Goal: Task Accomplishment & Management: Manage account settings

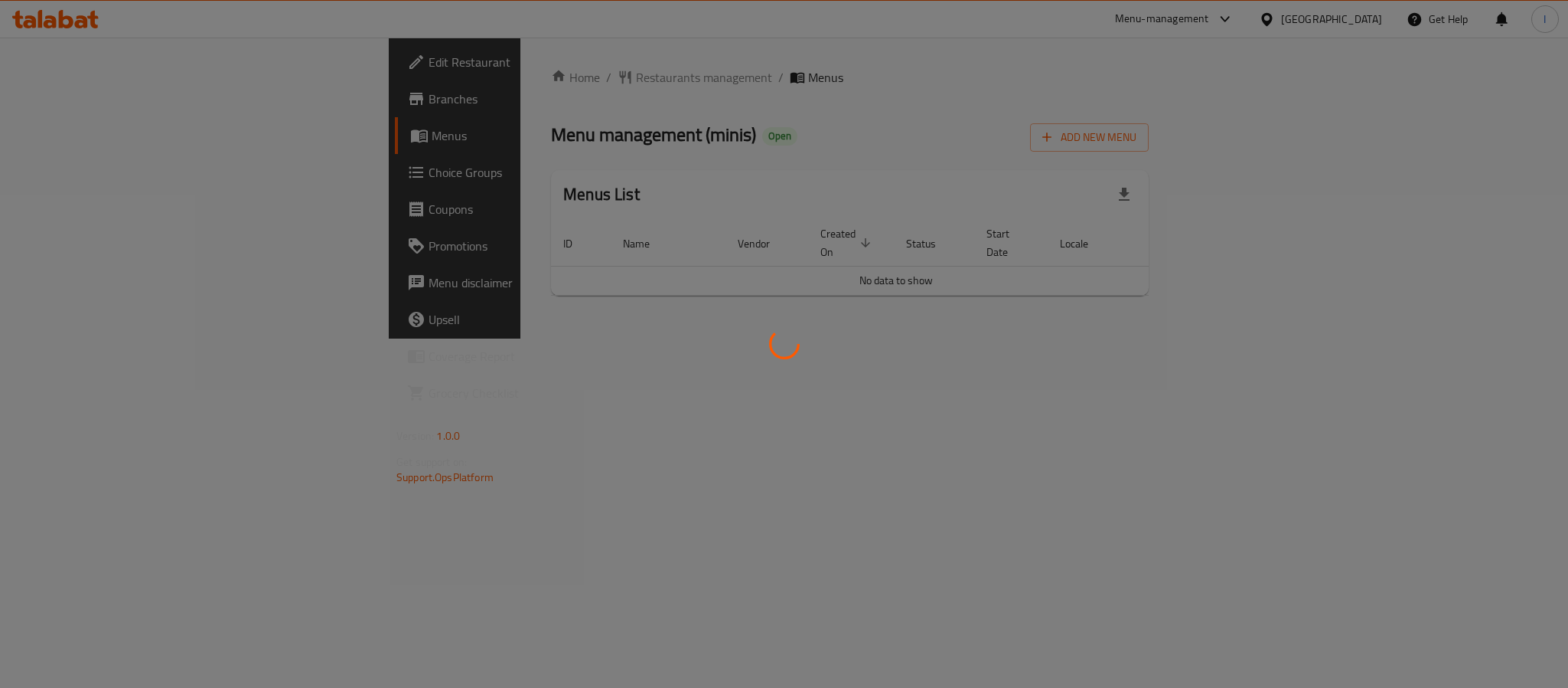
click at [1127, 129] on div at bounding box center [784, 344] width 1568 height 688
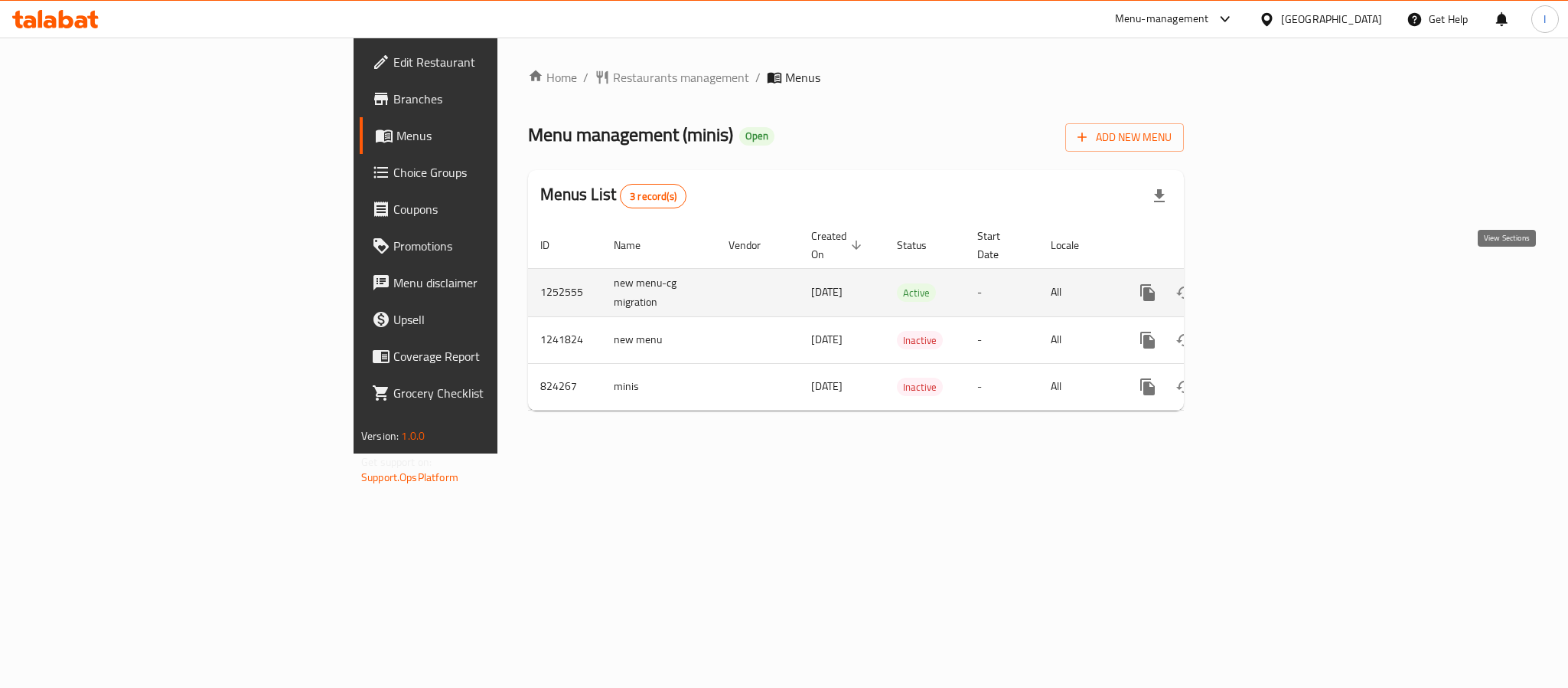
click at [1268, 284] on icon "enhanced table" at bounding box center [1258, 292] width 19 height 19
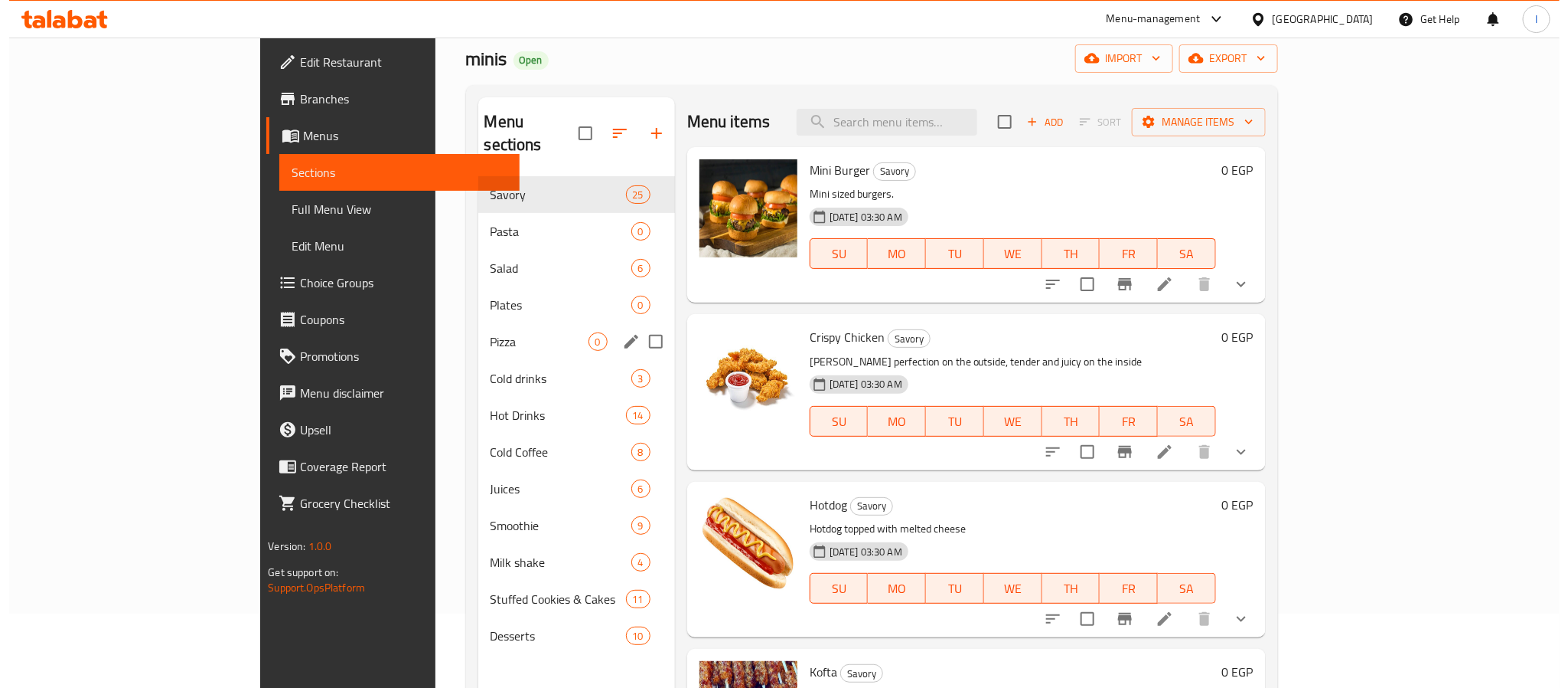
scroll to position [115, 0]
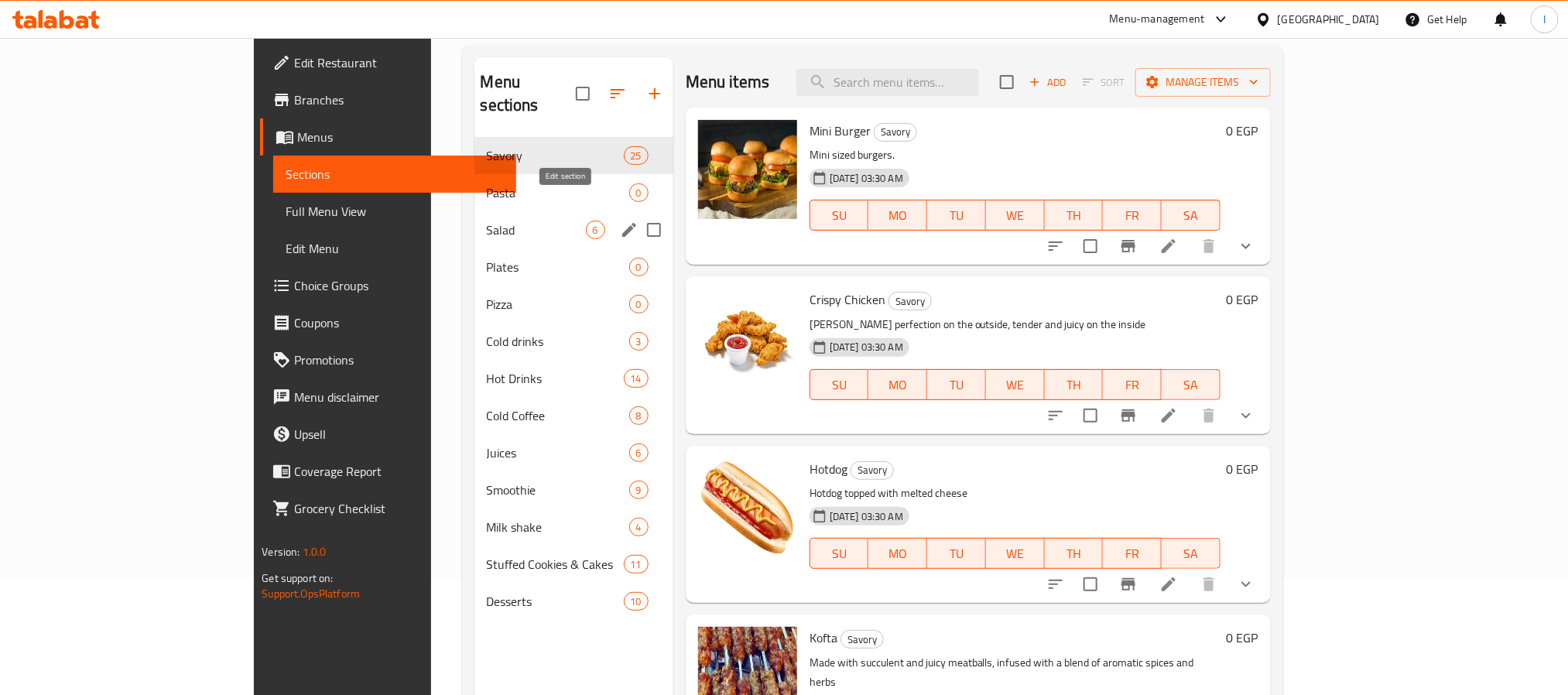
click at [623, 223] on icon "edit" at bounding box center [630, 230] width 14 height 14
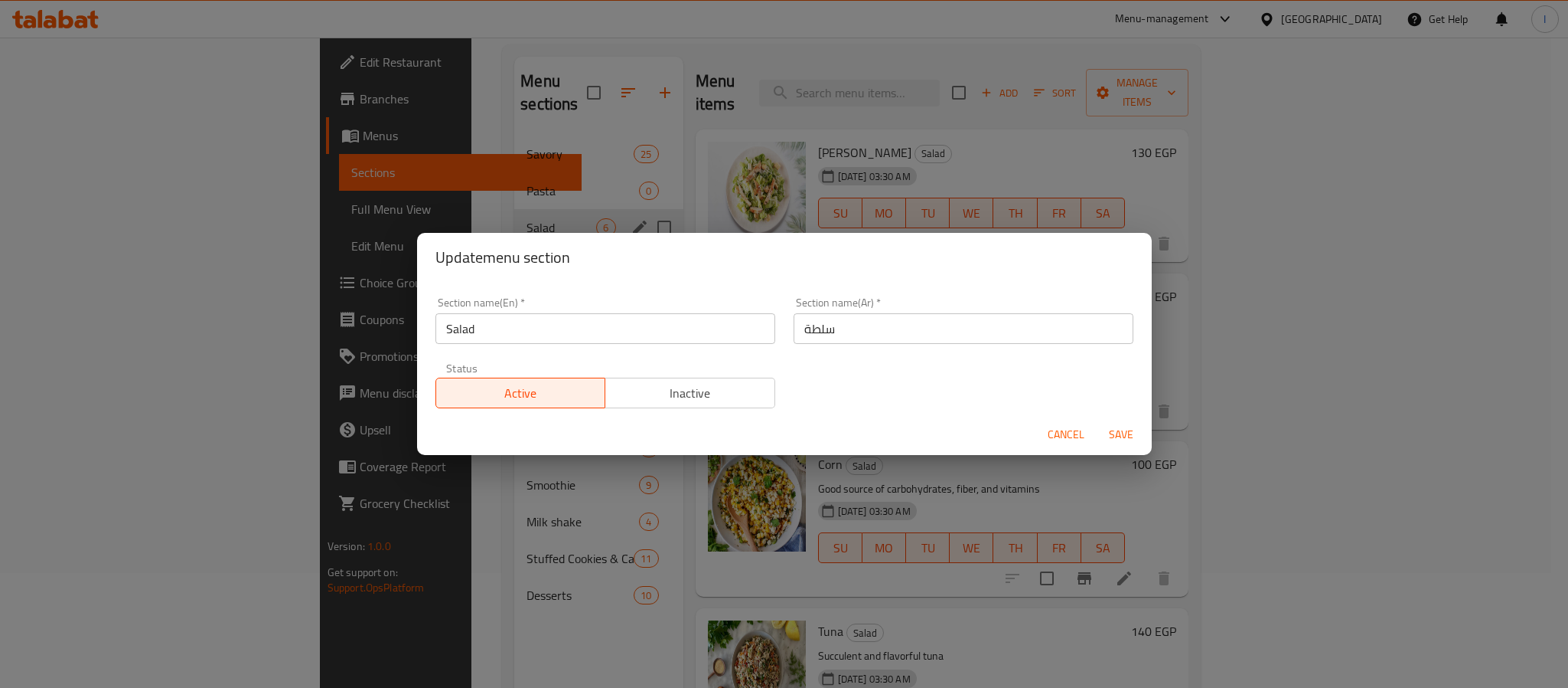
click at [665, 396] on span "Inactive" at bounding box center [689, 393] width 157 height 22
click at [1127, 430] on span "Save" at bounding box center [1120, 435] width 36 height 20
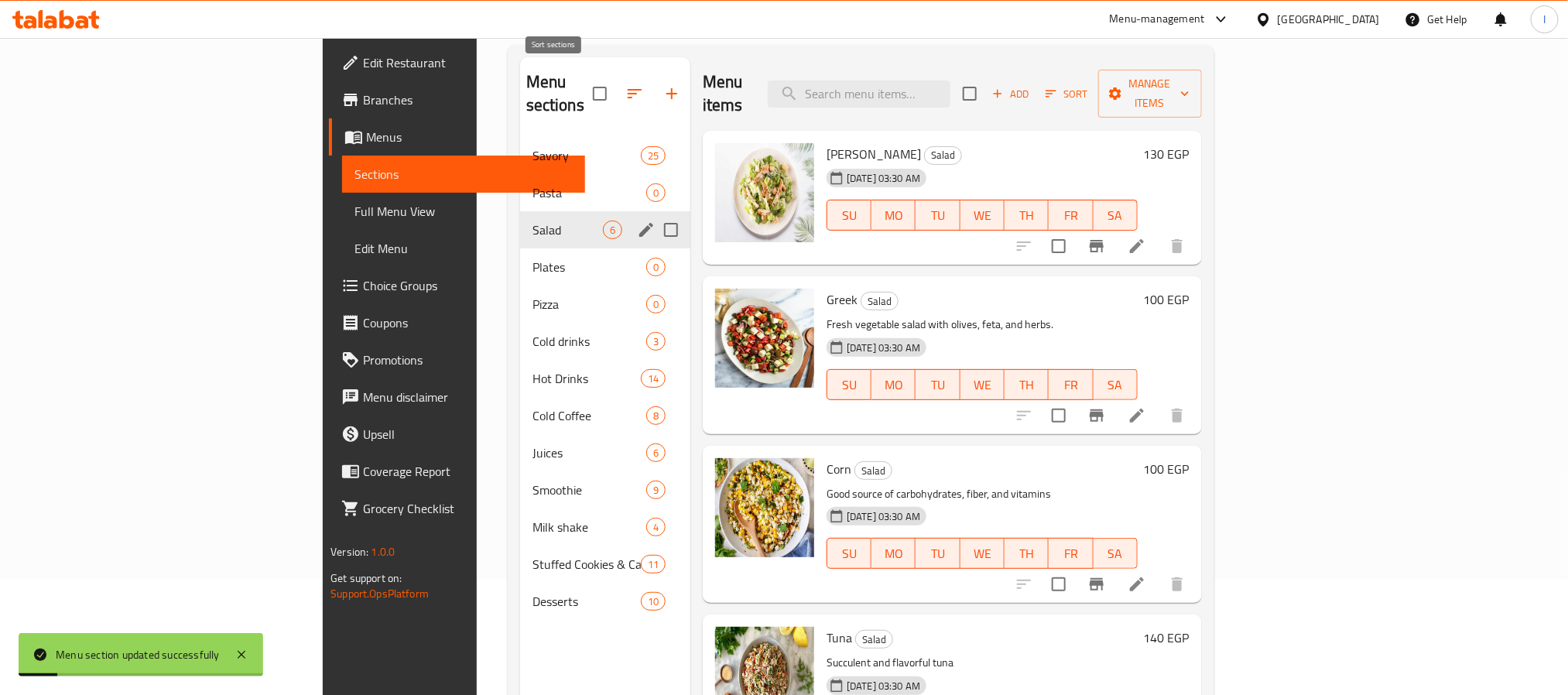
click at [628, 89] on icon "button" at bounding box center [635, 93] width 14 height 9
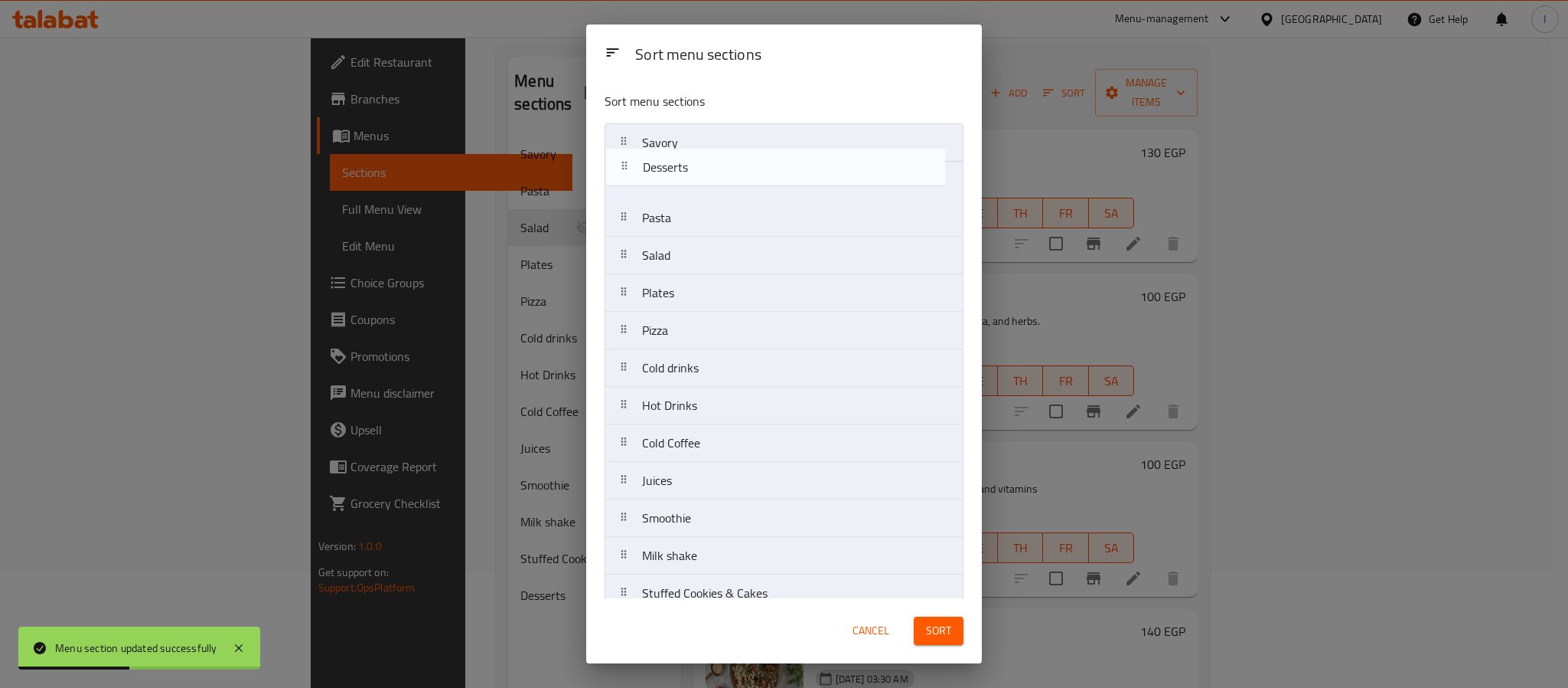
drag, startPoint x: 621, startPoint y: 578, endPoint x: 620, endPoint y: 171, distance: 407.0
click at [620, 171] on nav "Savory Pasta Salad Plates Pizza Cold drinks Hot Drinks Cold Coffee Juices Smoot…" at bounding box center [784, 368] width 359 height 489
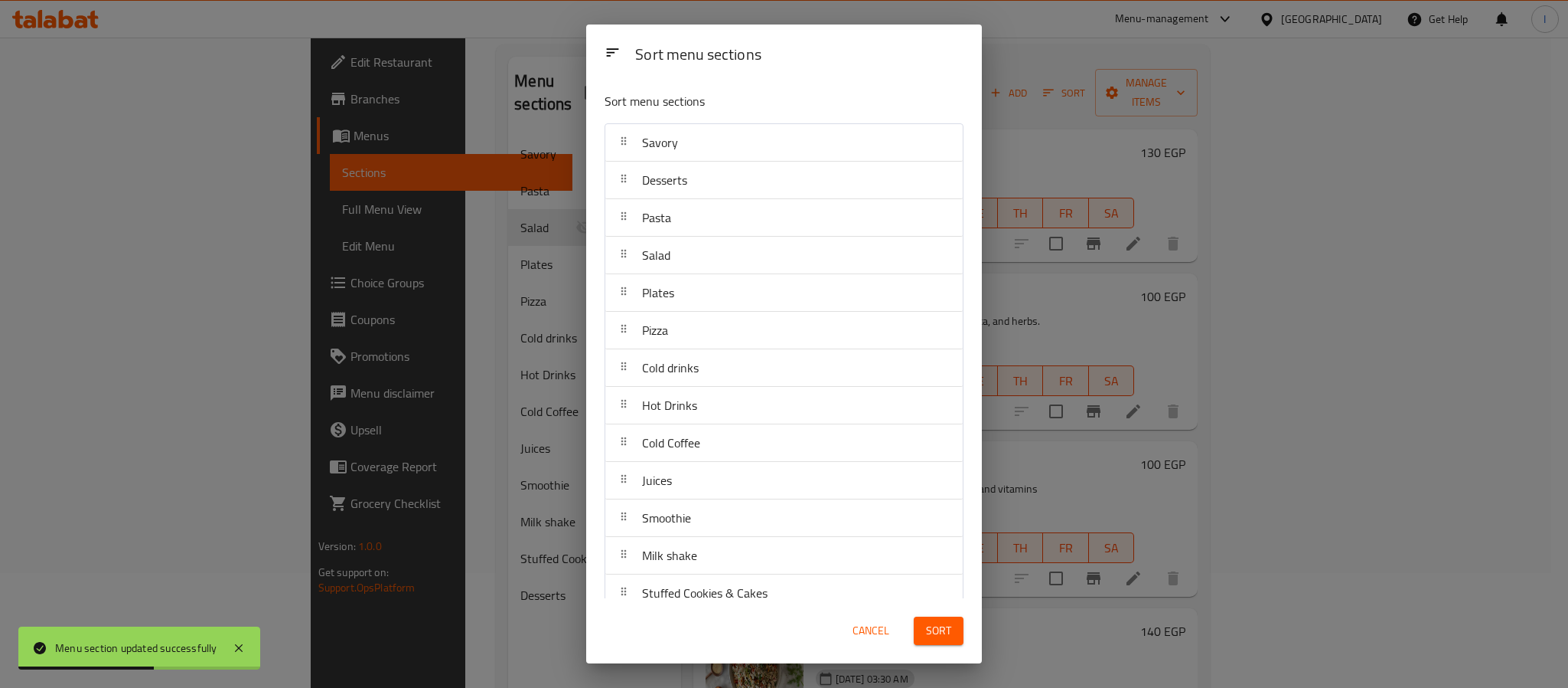
click at [931, 632] on span "Sort" at bounding box center [938, 631] width 25 height 20
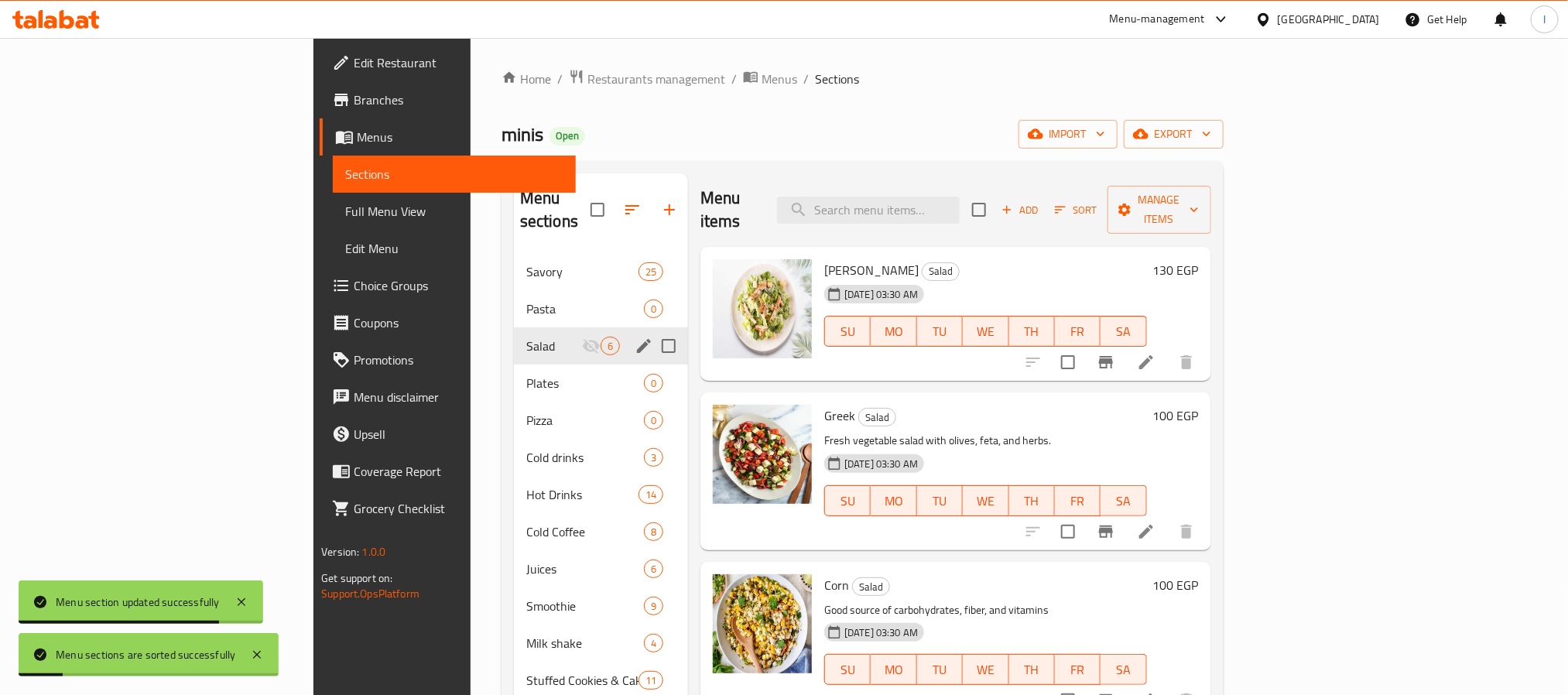
click at [787, 170] on div "Menu sections Savory 25 Pasta 0 Salad 6 Plates 0 Pizza 0 Cold drinks 3 Hot Drin…" at bounding box center [863, 520] width 722 height 719
click at [527, 262] on span "Savory" at bounding box center [561, 271] width 69 height 19
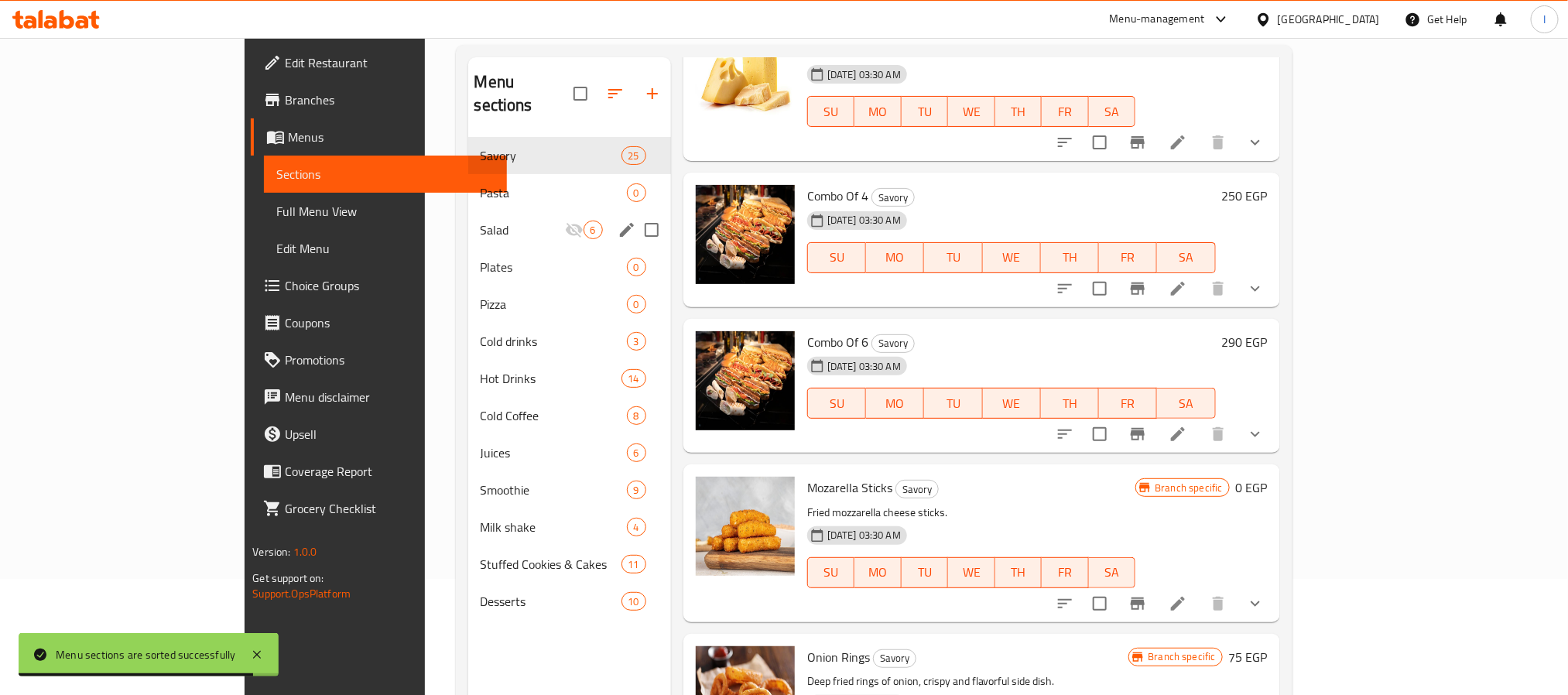
scroll to position [2130, 0]
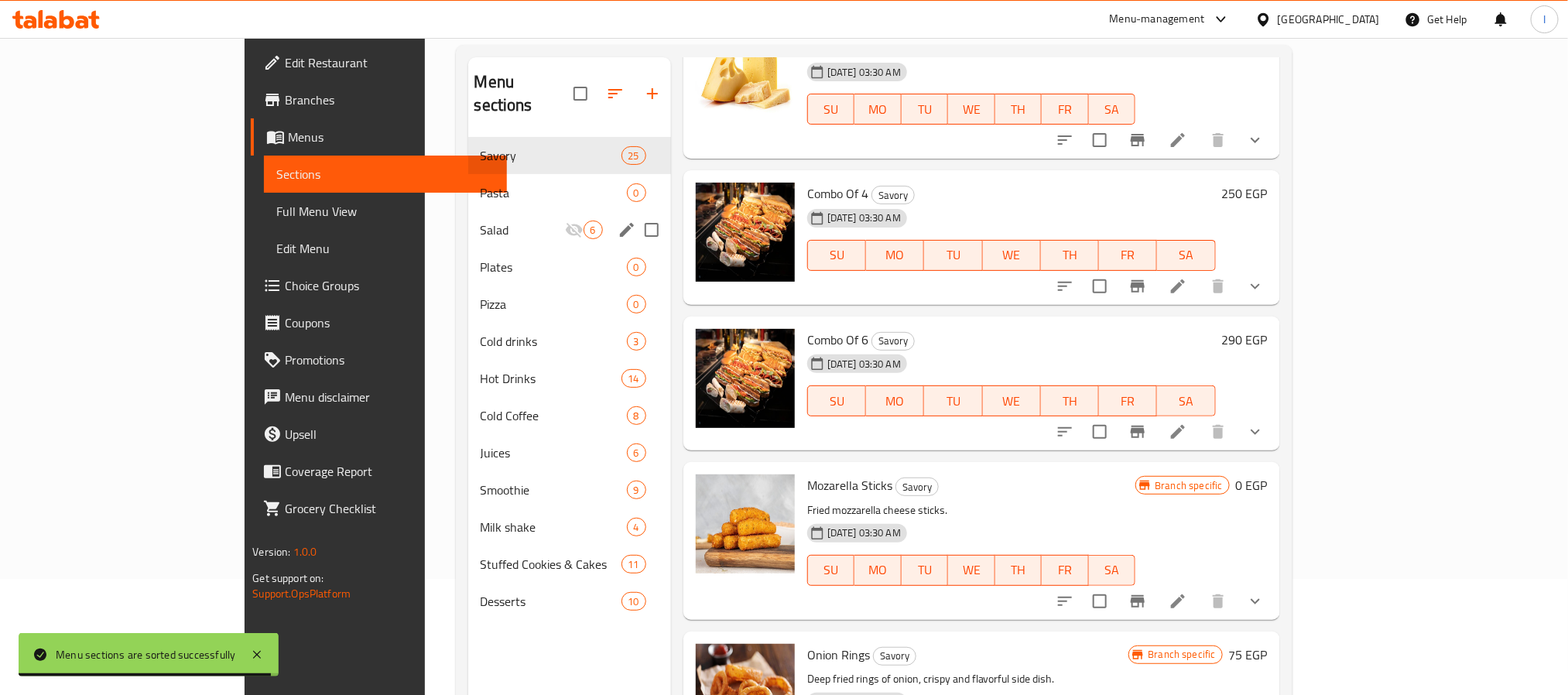
click at [1156, 416] on button "Branch-specific-item" at bounding box center [1138, 431] width 37 height 37
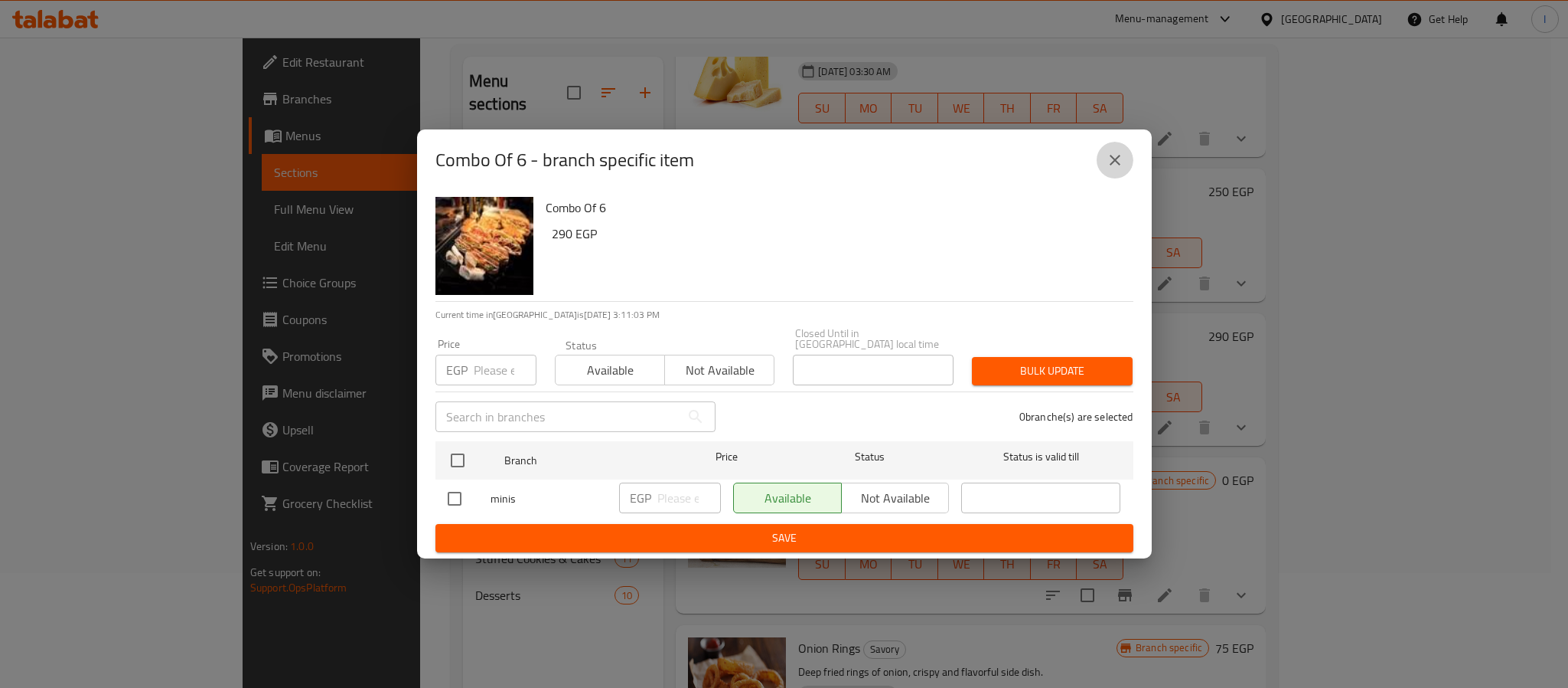
click at [1113, 169] on icon "close" at bounding box center [1115, 160] width 19 height 19
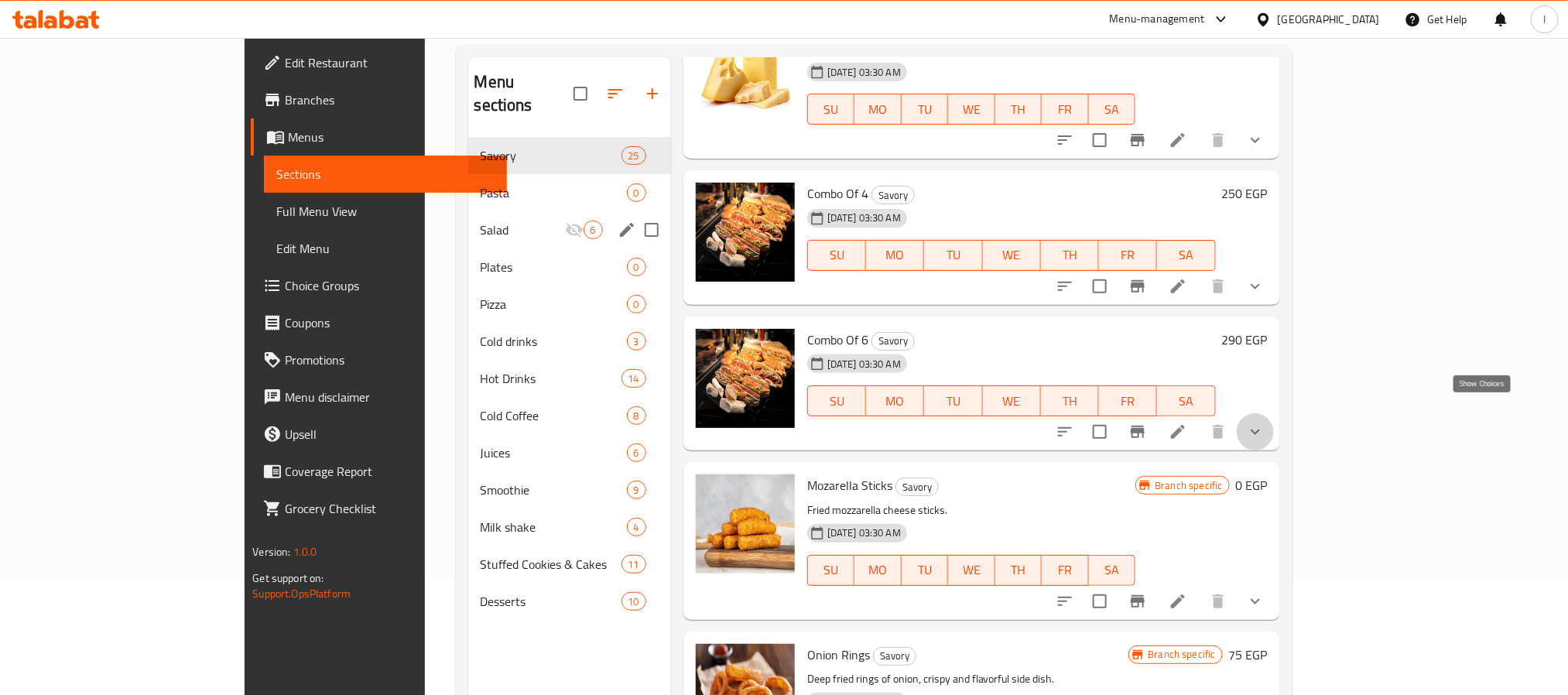
click at [1265, 422] on icon "show more" at bounding box center [1255, 431] width 19 height 19
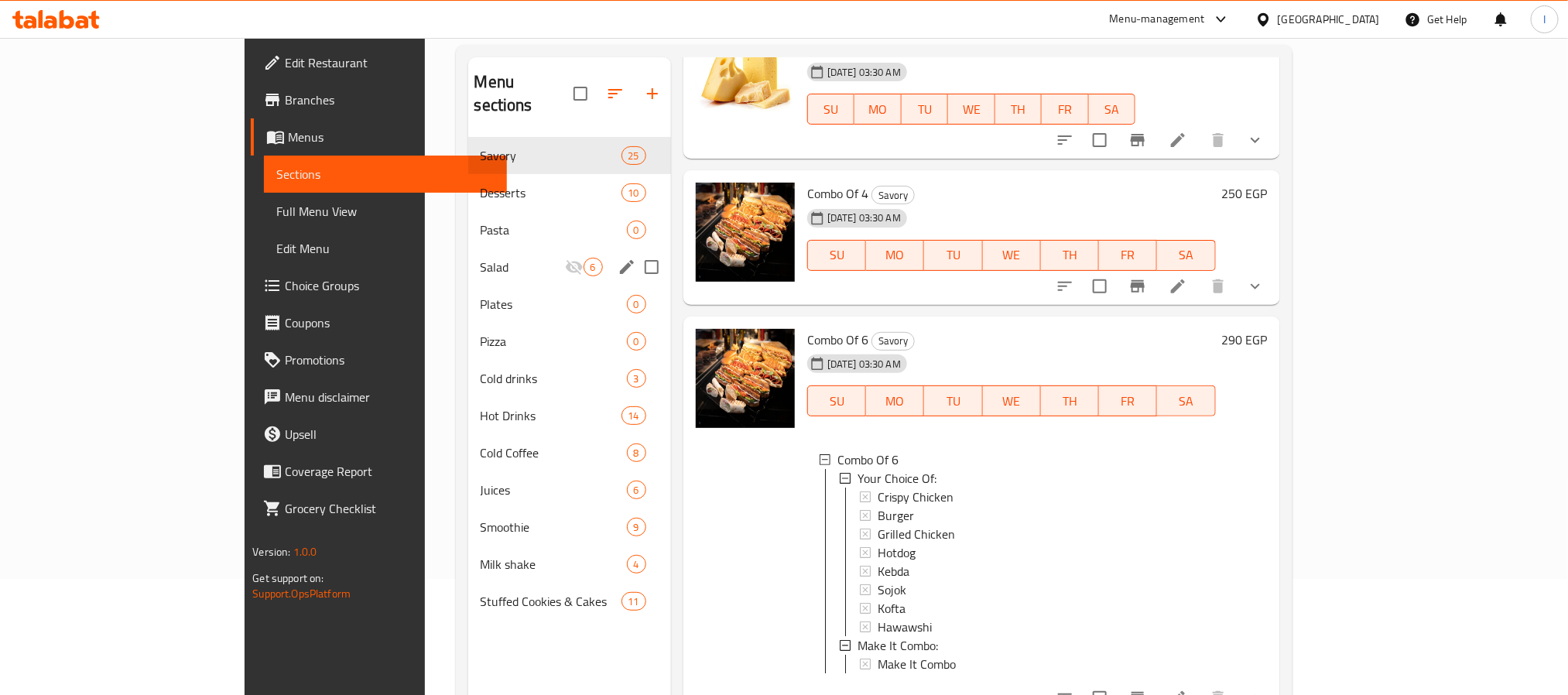
click at [1222, 348] on div "31-08-2024 03:30 AM SU MO TU WE TH FR SA" at bounding box center [1012, 390] width 421 height 84
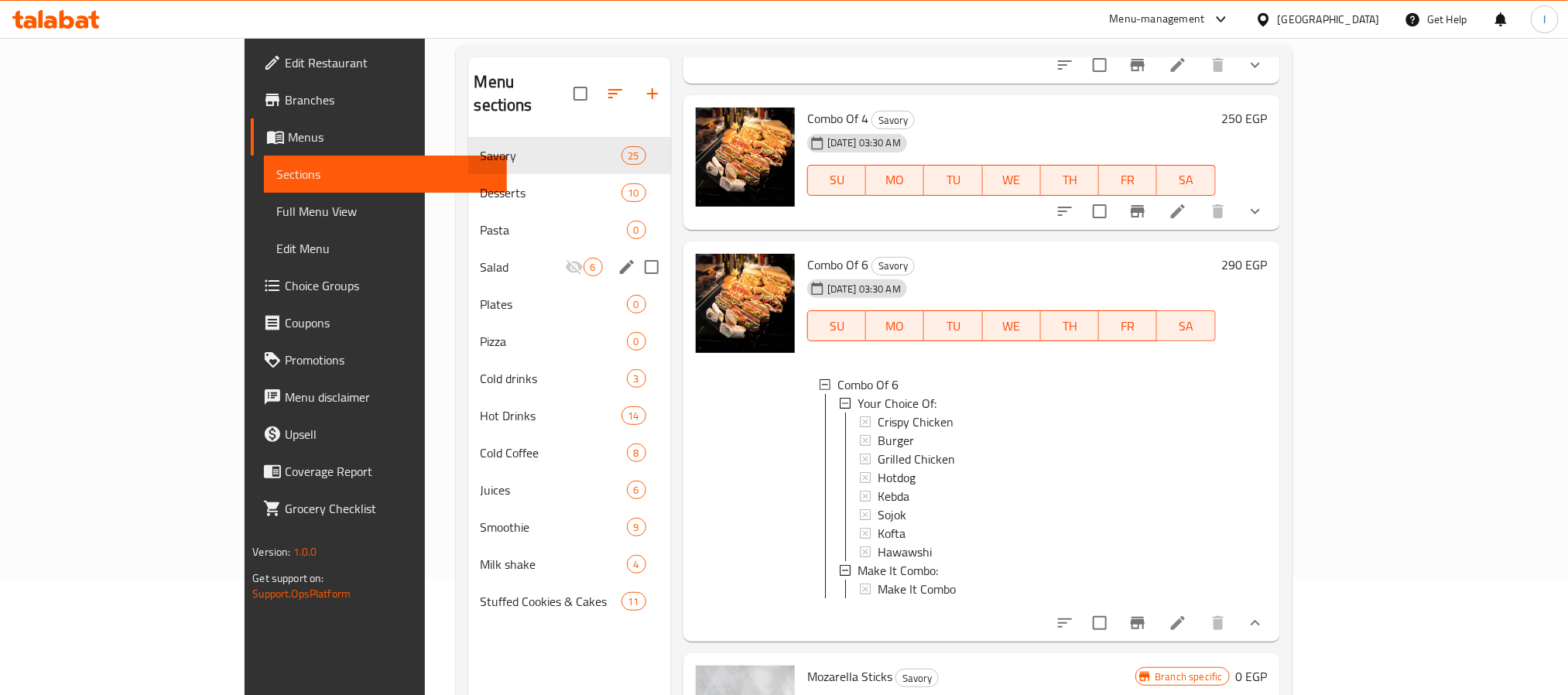
scroll to position [2362, 0]
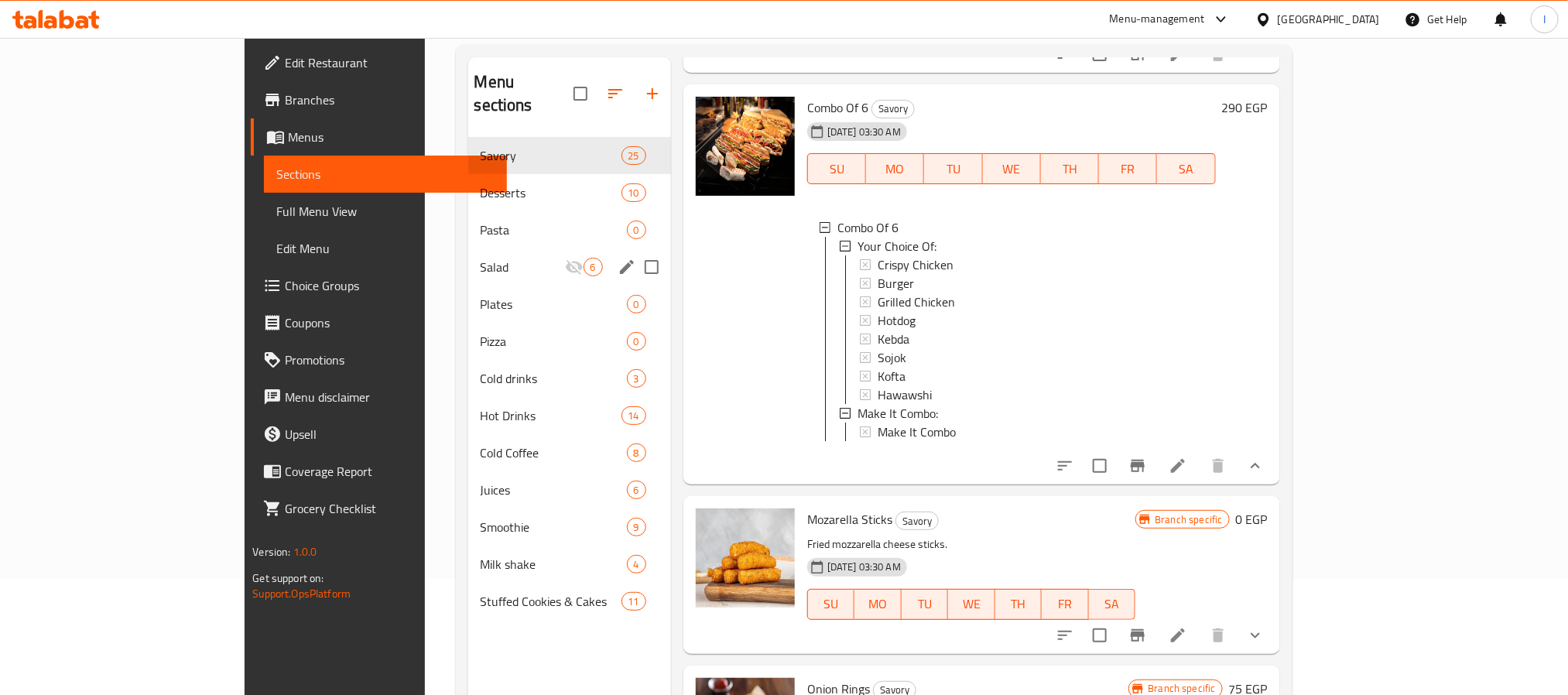
click at [1187, 457] on icon at bounding box center [1178, 465] width 19 height 19
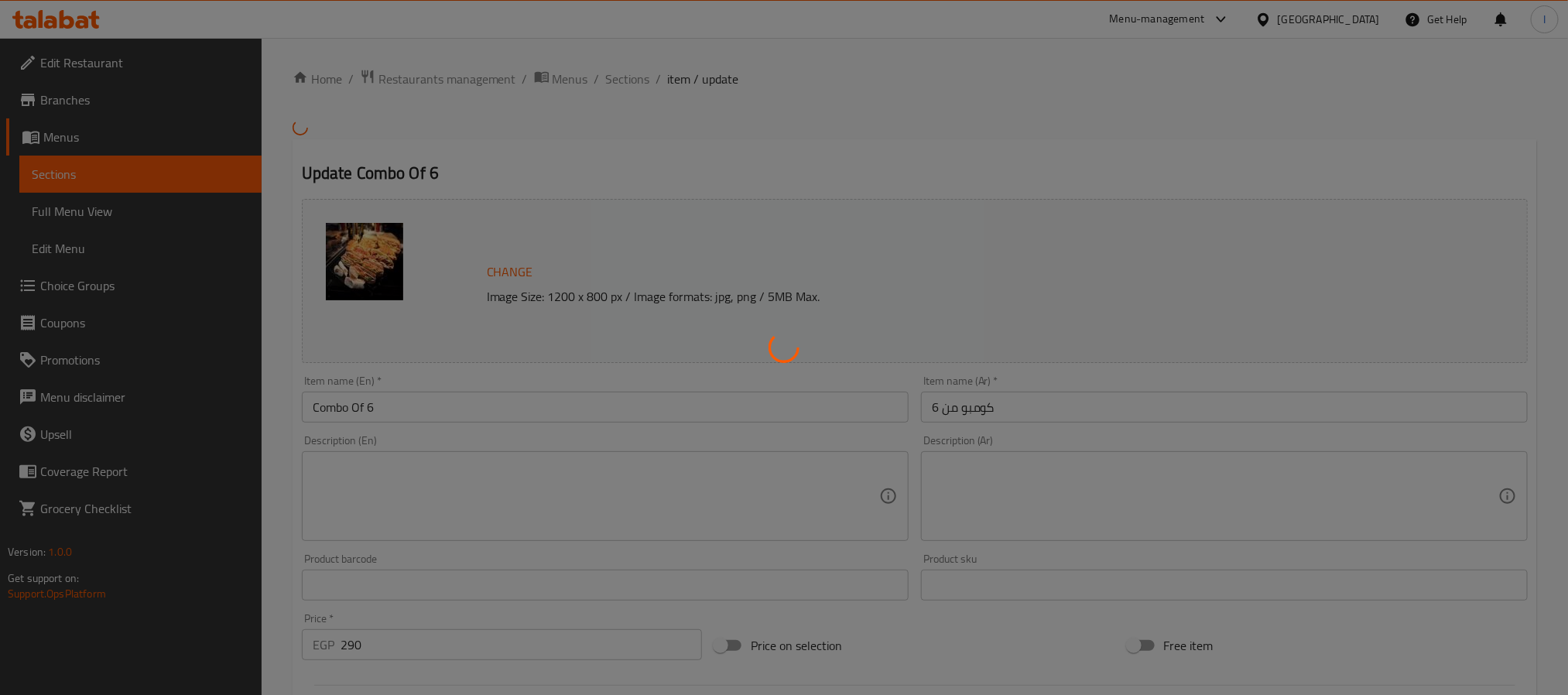
type input "إختيارك من:"
type input "6"
type input "إجعلها كومبو:"
type input "0"
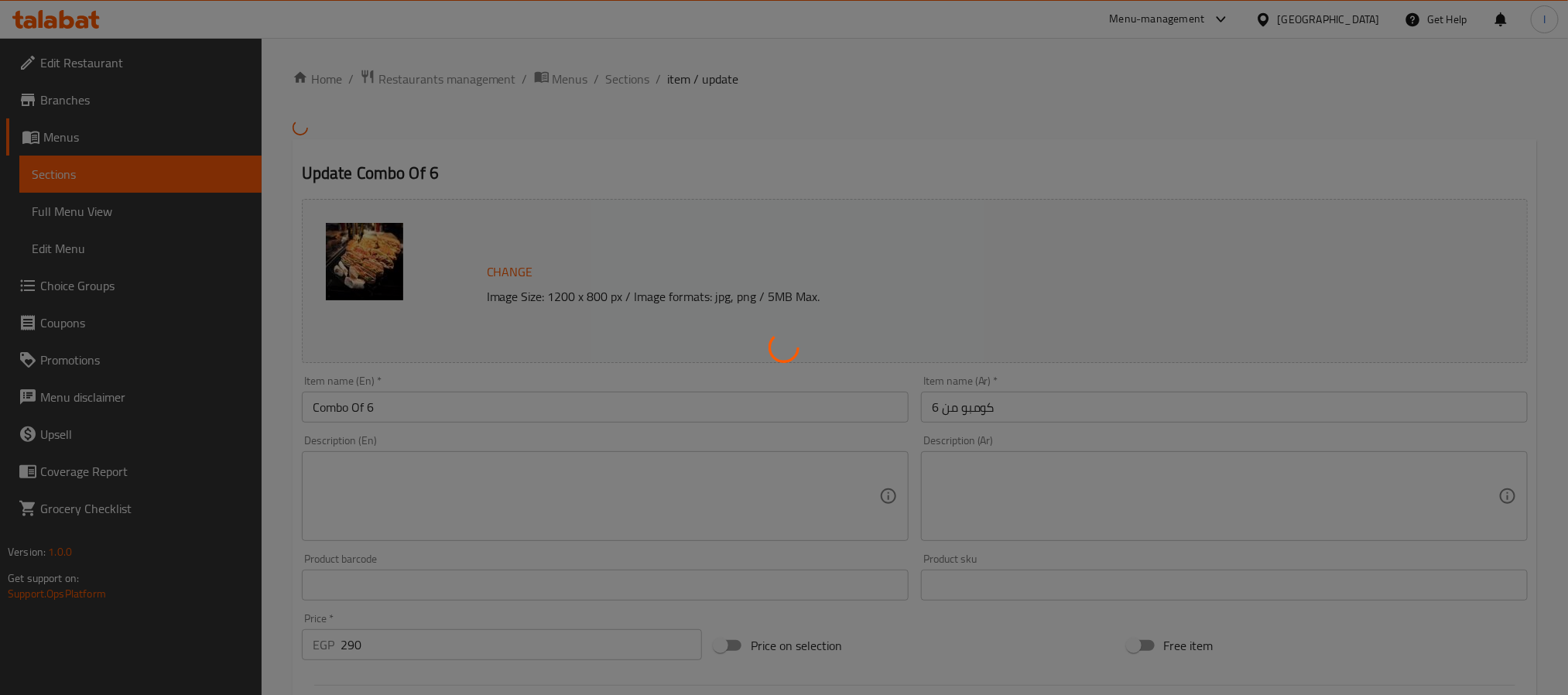
type input "0"
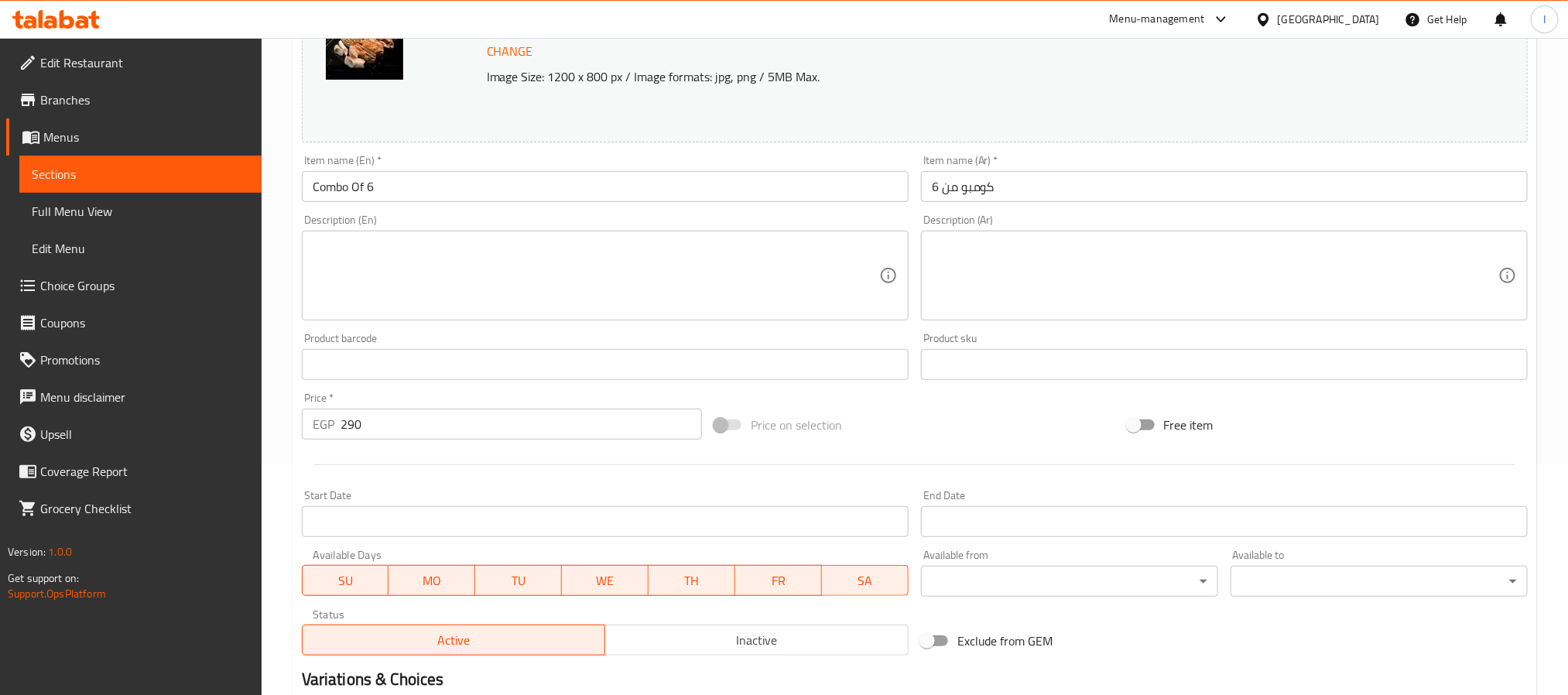
scroll to position [232, 0]
click at [385, 418] on input "290" at bounding box center [521, 422] width 361 height 31
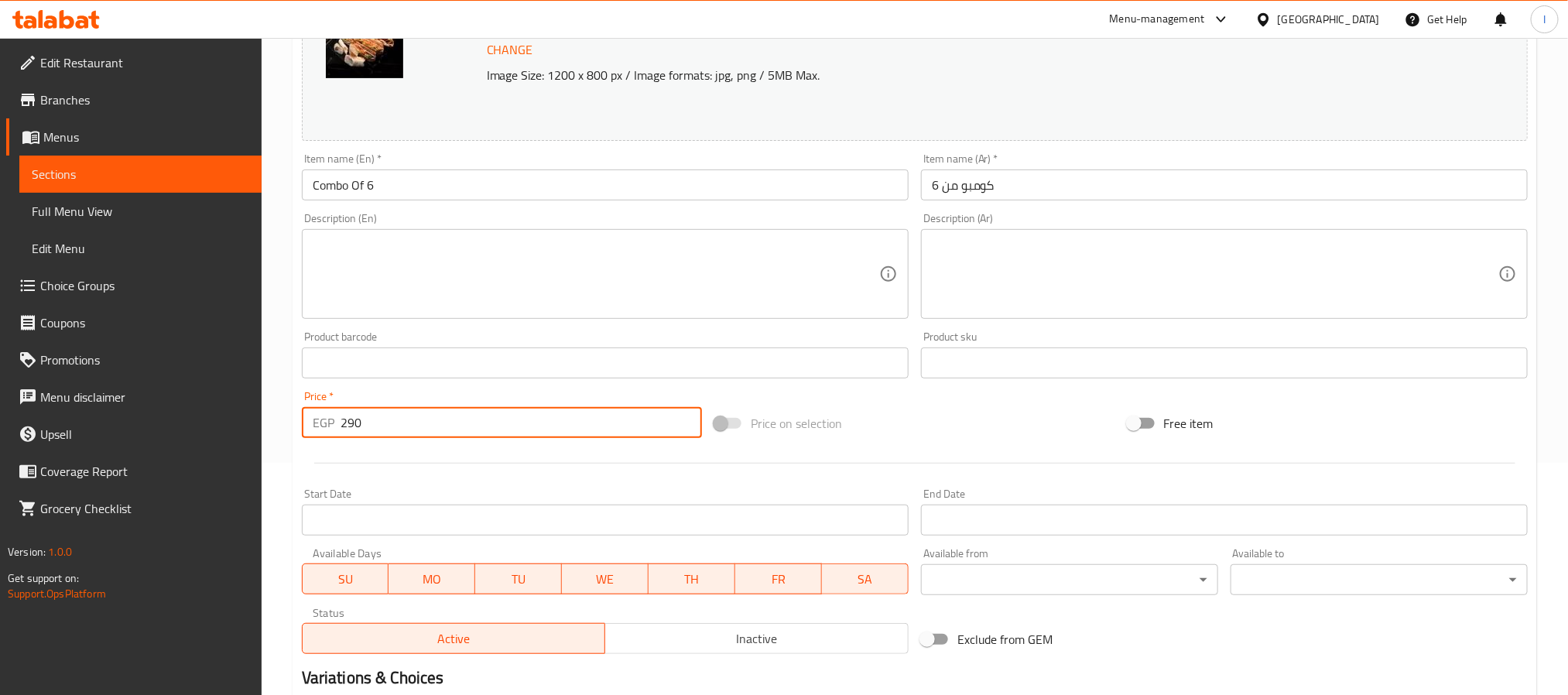
click at [385, 418] on input "290" at bounding box center [521, 422] width 361 height 31
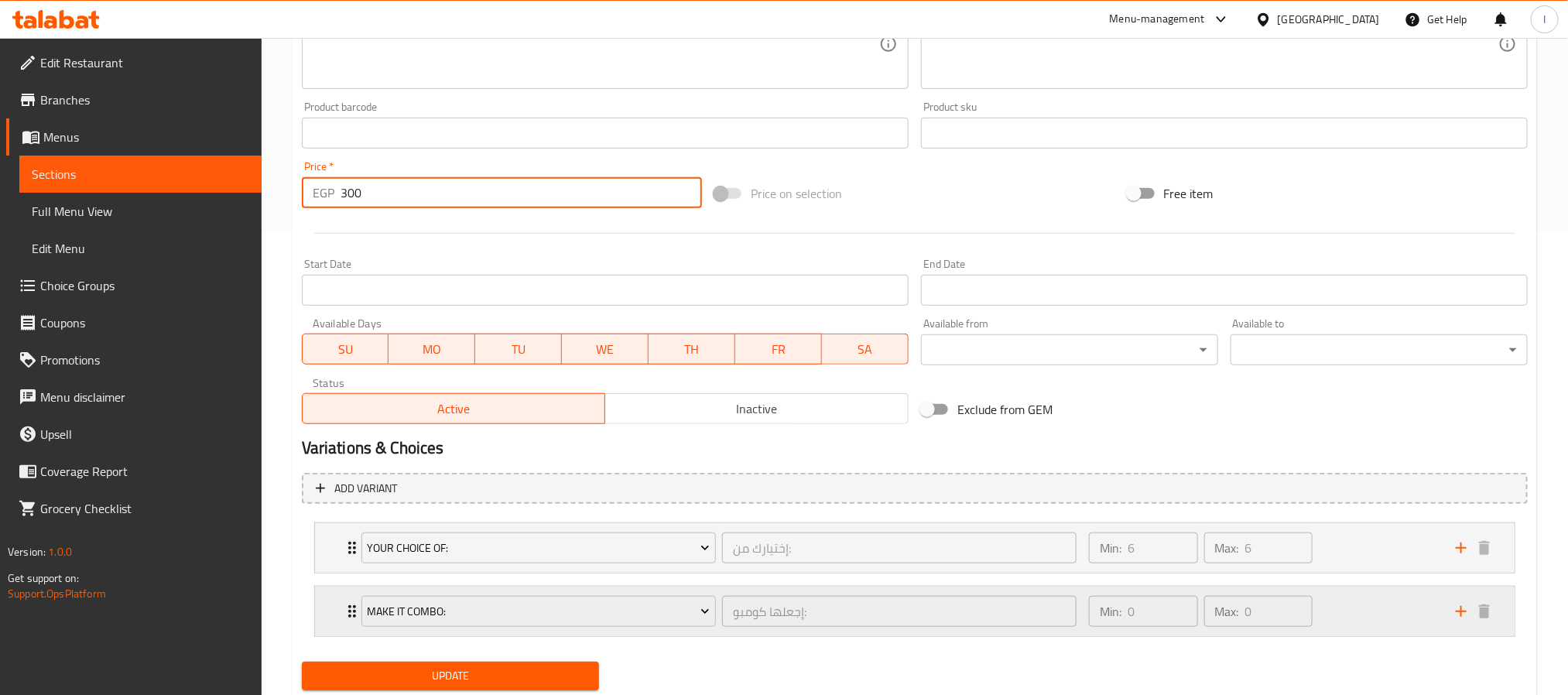
scroll to position [464, 0]
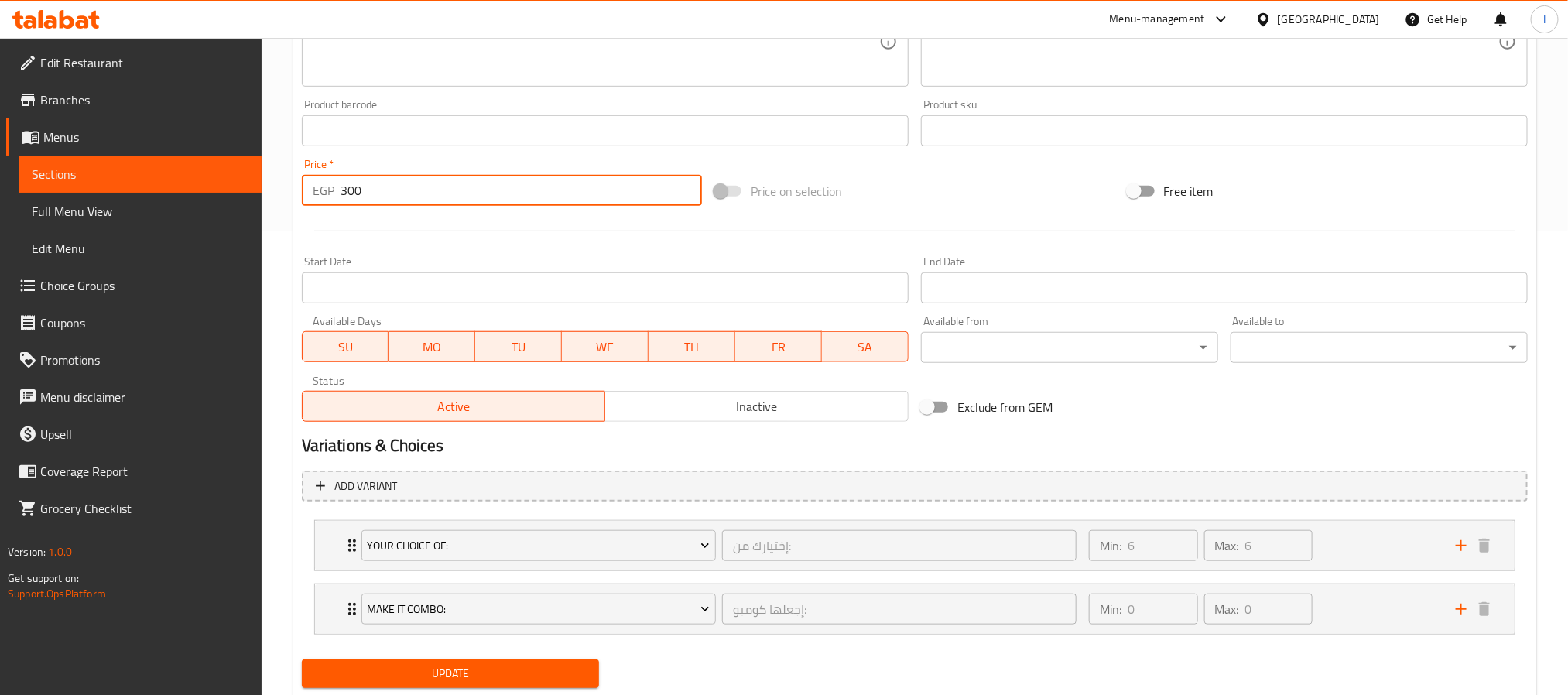
type input "300"
click at [545, 681] on span "Update" at bounding box center [450, 673] width 272 height 20
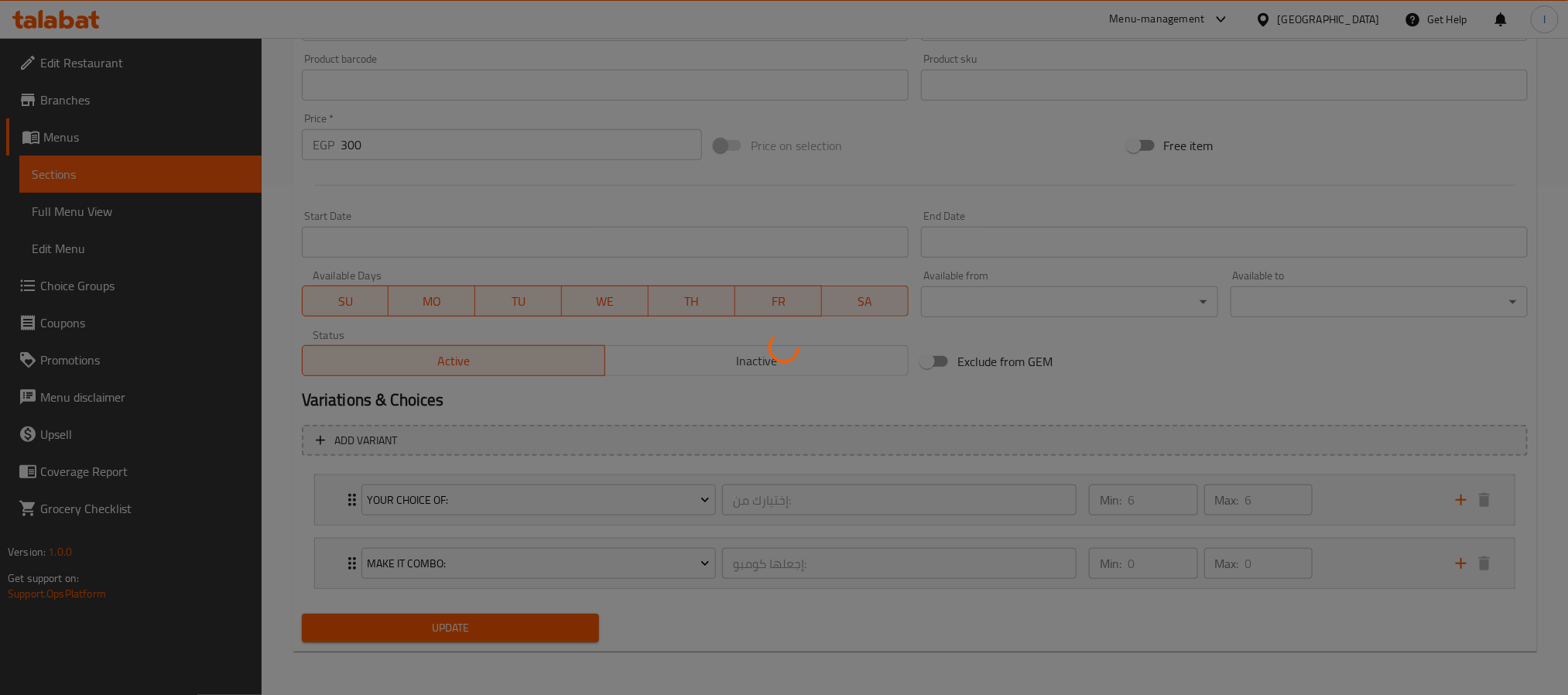
scroll to position [0, 0]
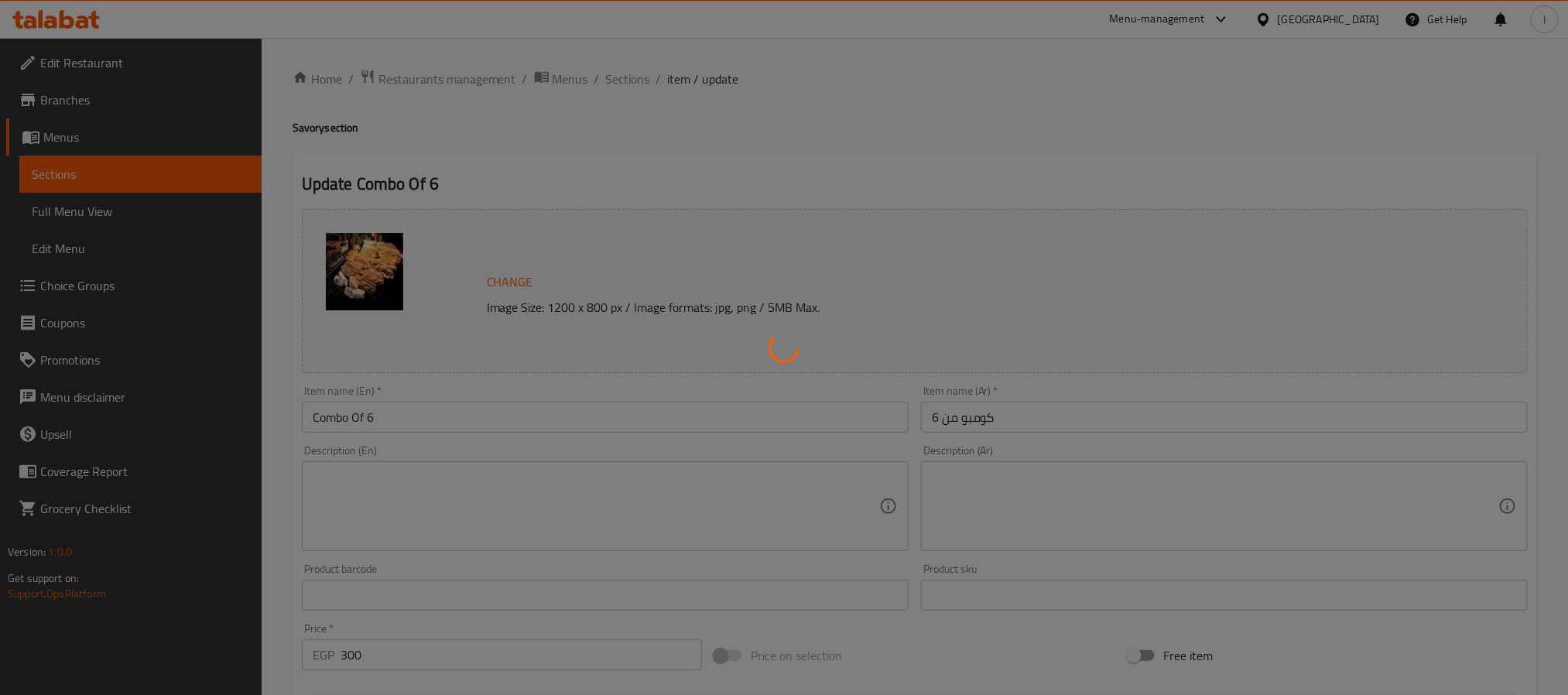
click at [846, 123] on div at bounding box center [784, 348] width 1568 height 695
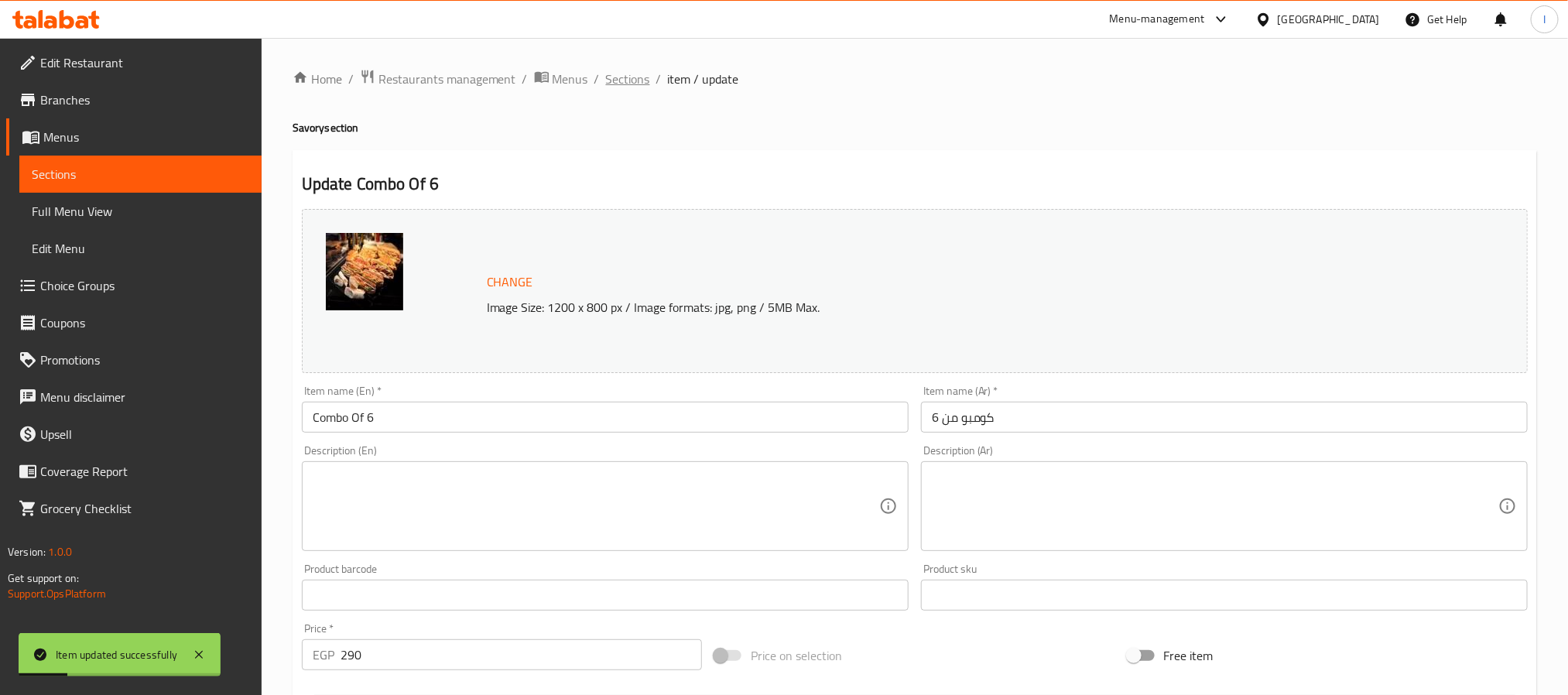
click at [634, 84] on span "Sections" at bounding box center [628, 79] width 44 height 19
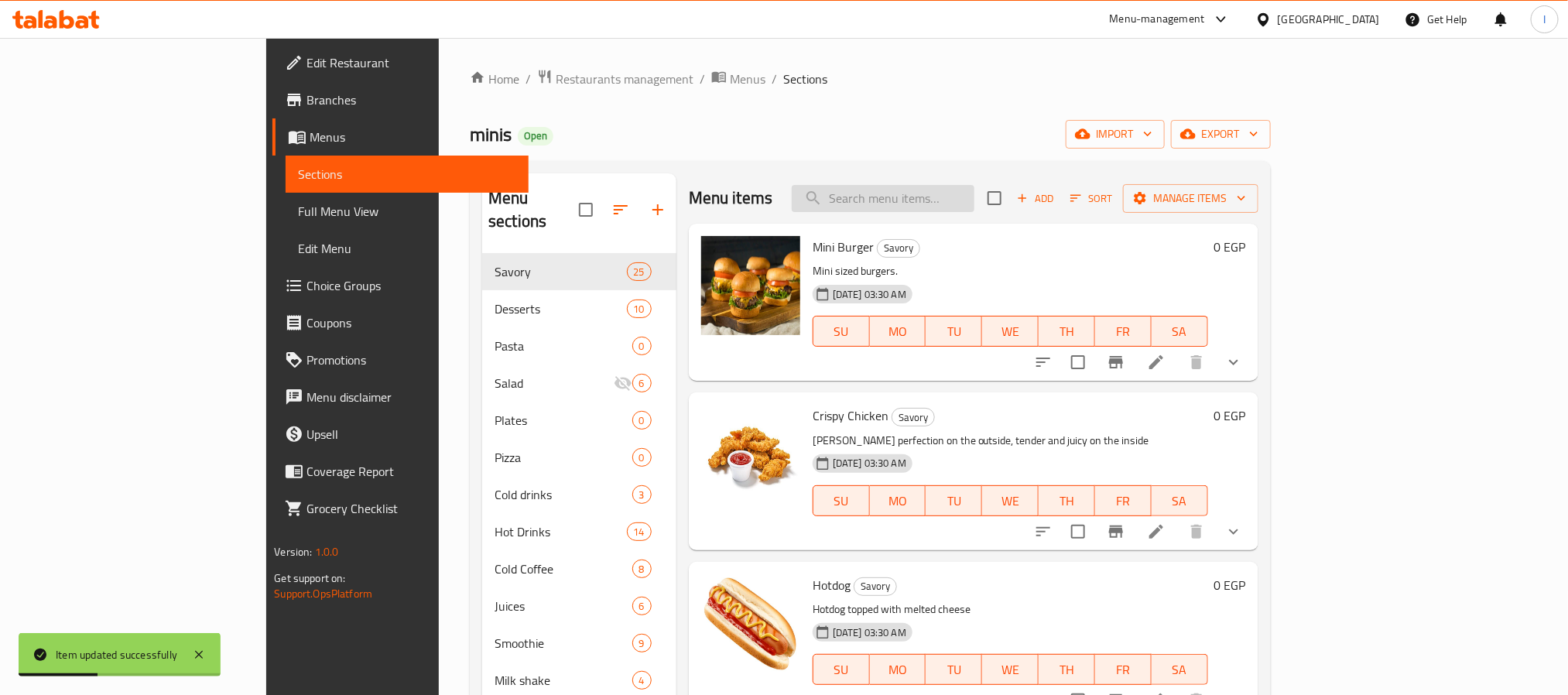
click at [954, 200] on input "search" at bounding box center [882, 198] width 182 height 27
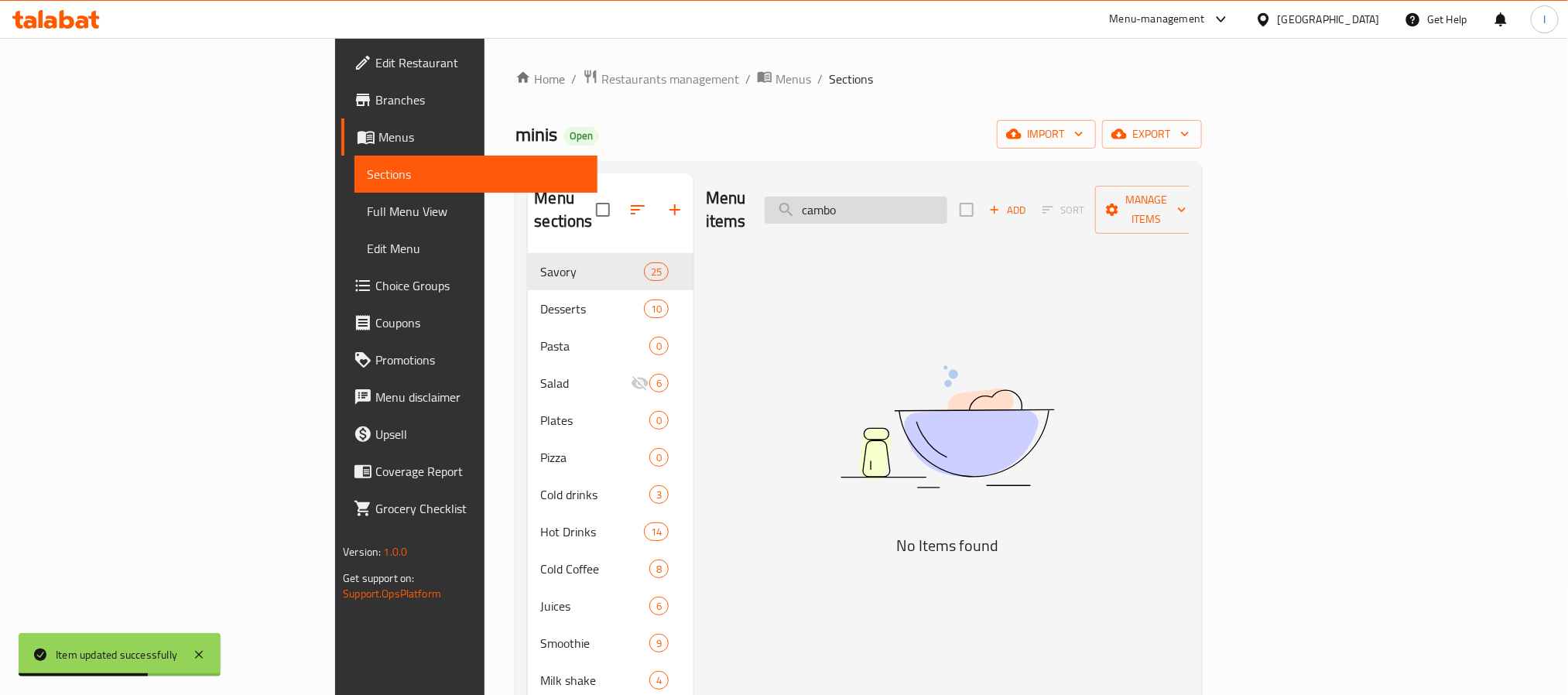
click at [947, 204] on input "cambo" at bounding box center [855, 210] width 182 height 27
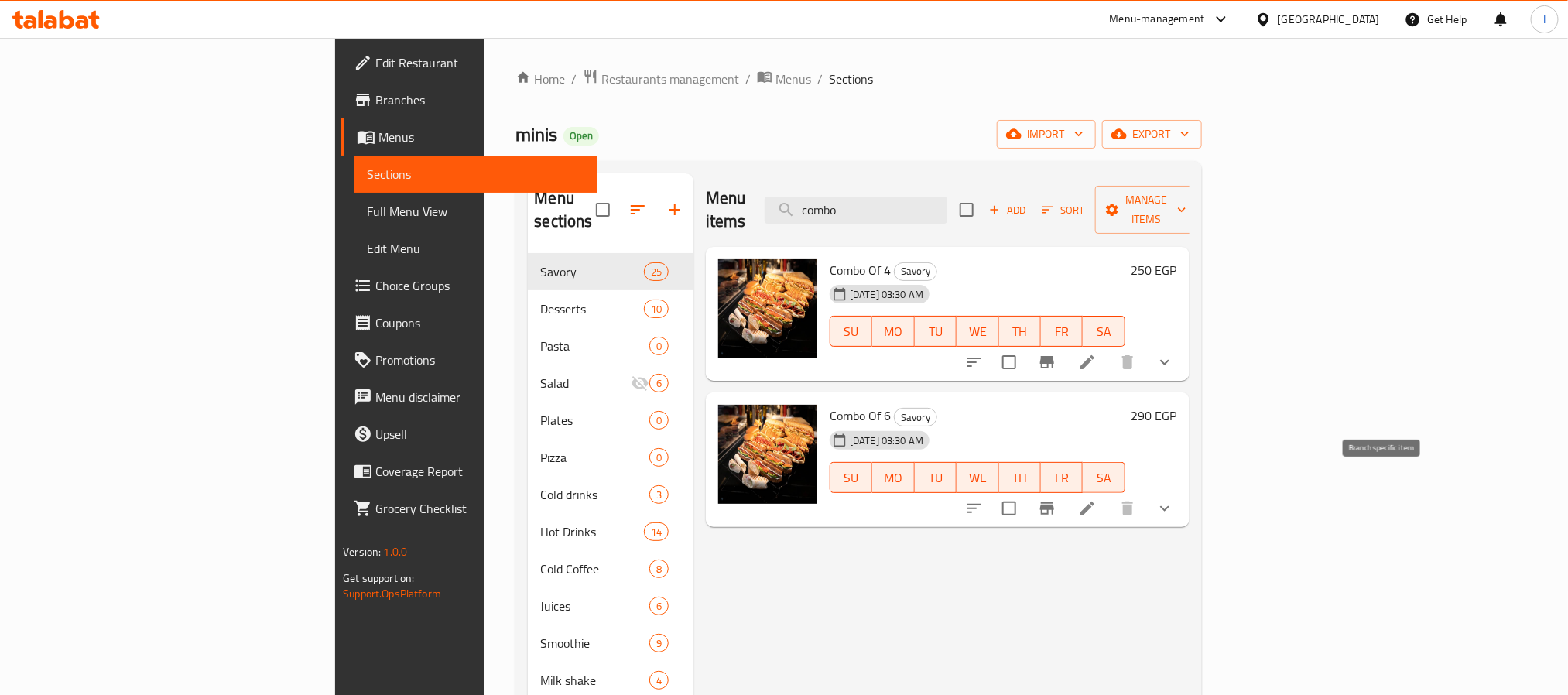
type input "combo"
click at [1057, 499] on icon "Branch-specific-item" at bounding box center [1047, 508] width 19 height 19
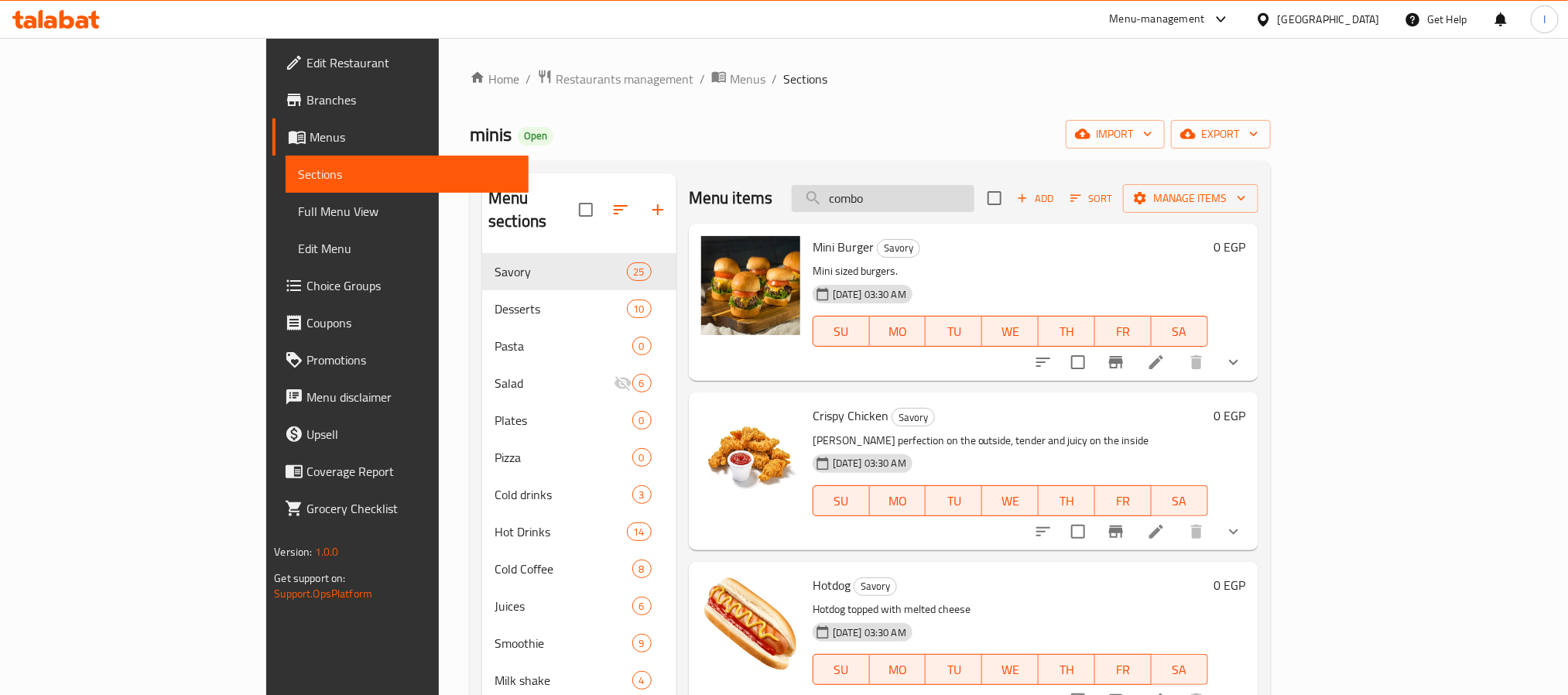
click at [975, 193] on input "combo" at bounding box center [882, 198] width 182 height 27
paste input "combo"
type input "combo"
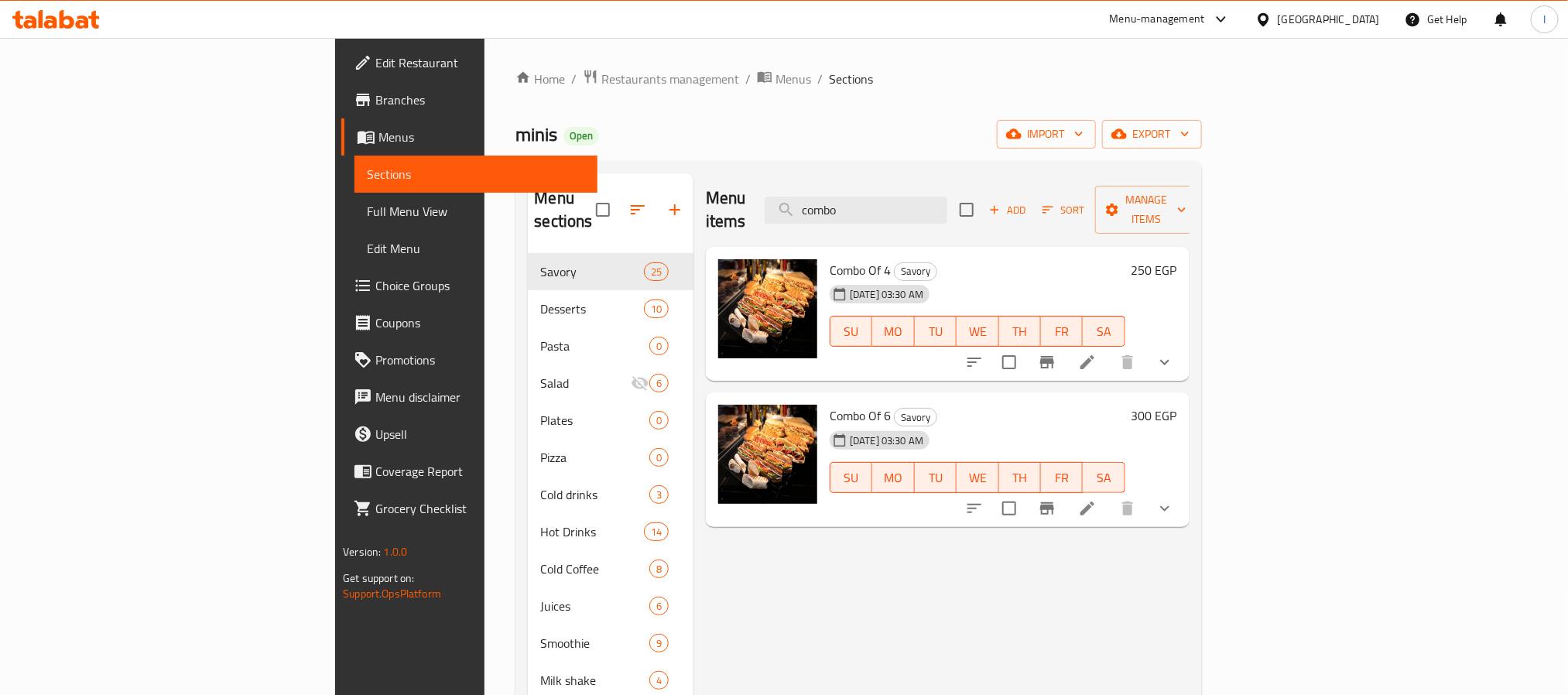
click at [1170, 506] on icon "show more" at bounding box center [1165, 508] width 9 height 5
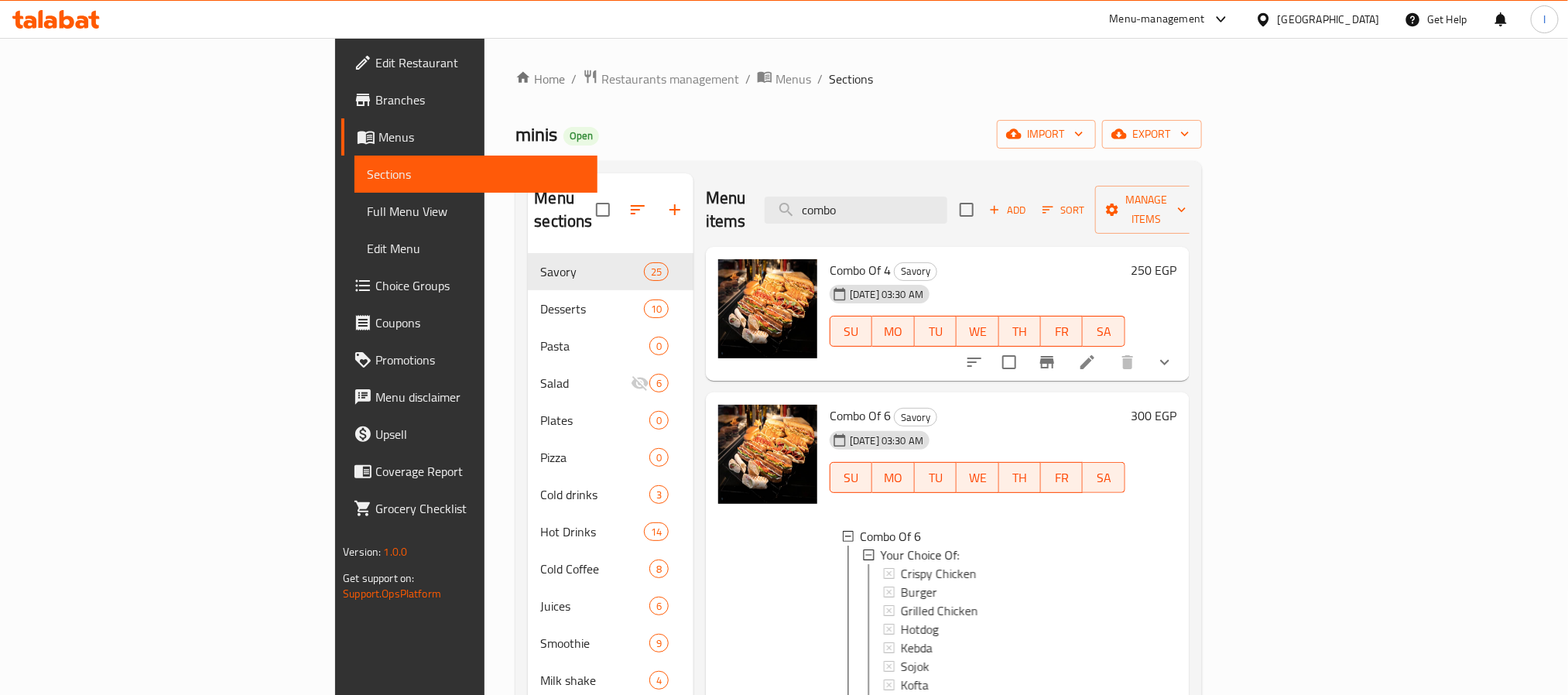
scroll to position [216, 0]
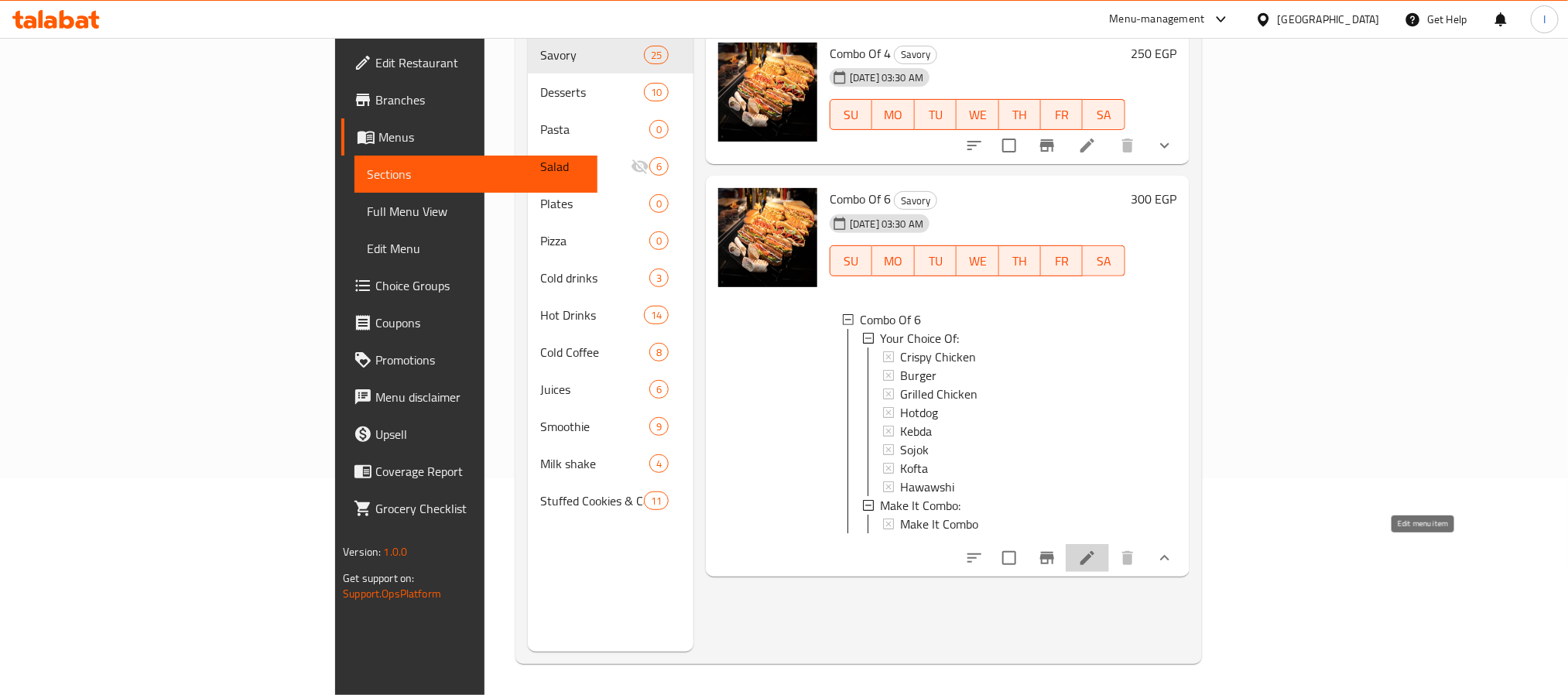
click at [1094, 557] on icon at bounding box center [1088, 558] width 14 height 14
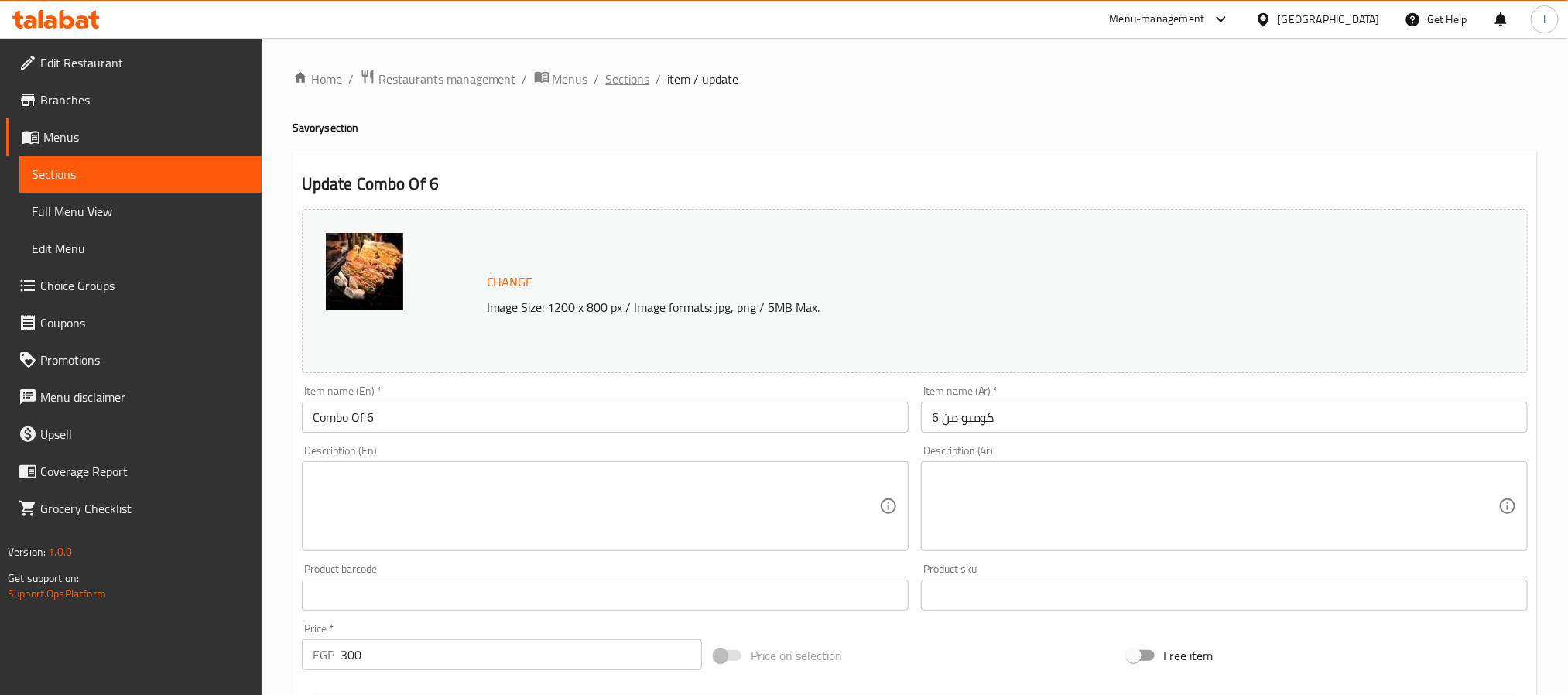
click at [616, 81] on span "Sections" at bounding box center [628, 79] width 44 height 19
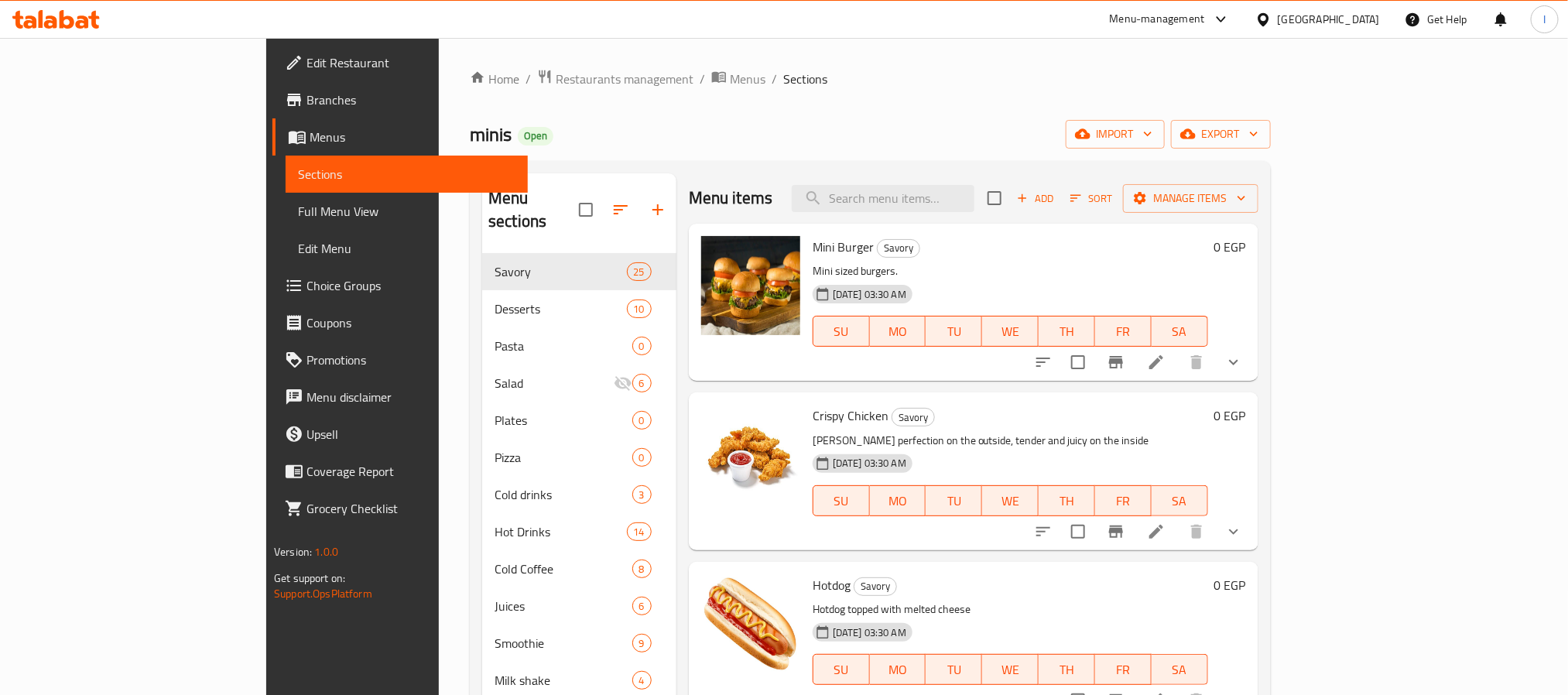
click at [774, 132] on div "minis Open import export" at bounding box center [871, 135] width 802 height 29
click at [470, 133] on span "minis" at bounding box center [491, 134] width 42 height 35
copy span "minis"
click at [556, 82] on span "Restaurants management" at bounding box center [625, 79] width 137 height 19
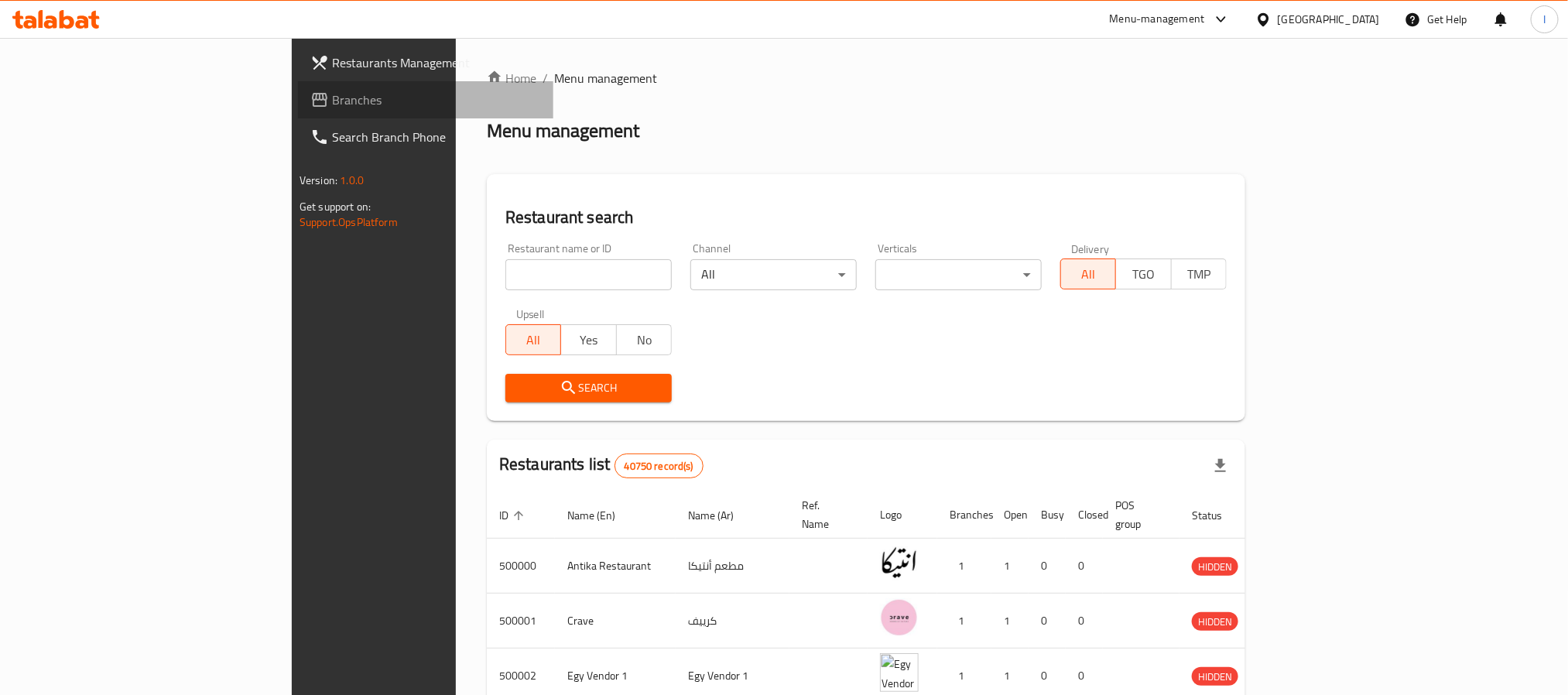
click at [332, 103] on span "Branches" at bounding box center [437, 100] width 209 height 19
